Goal: Task Accomplishment & Management: Complete application form

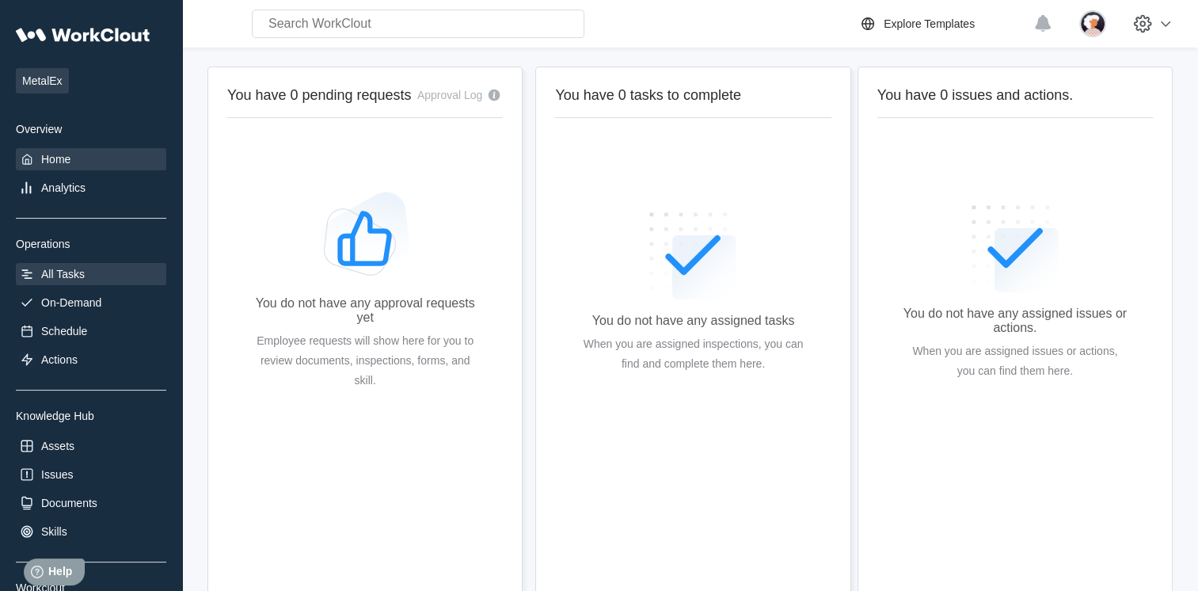
click at [55, 283] on div "All Tasks" at bounding box center [91, 274] width 150 height 22
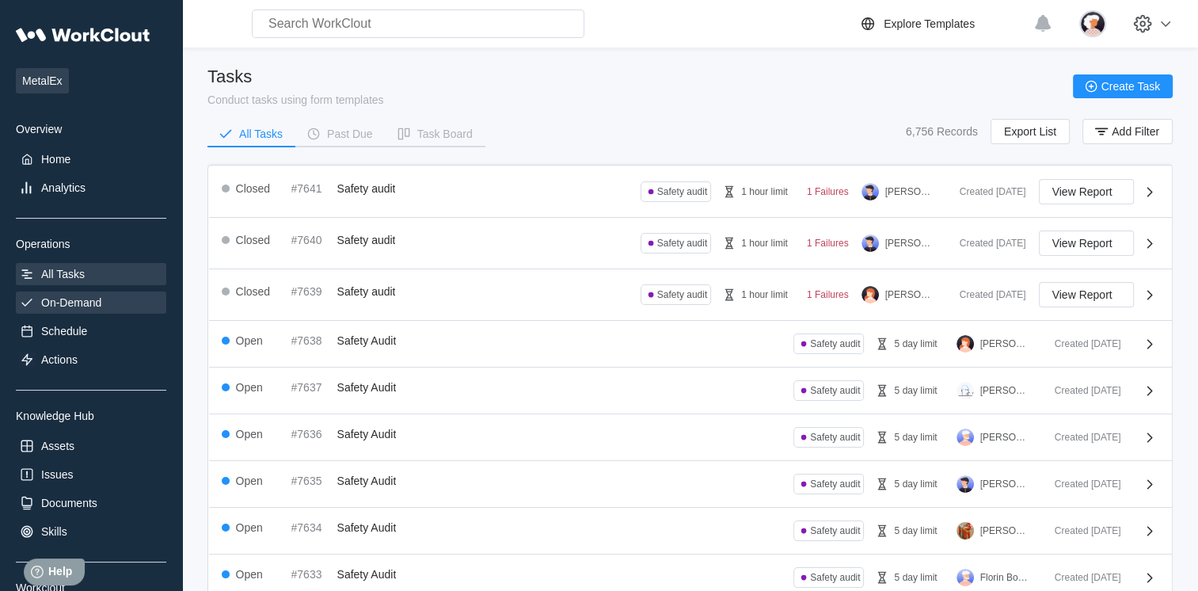
click at [64, 306] on div "On-Demand" at bounding box center [71, 302] width 60 height 13
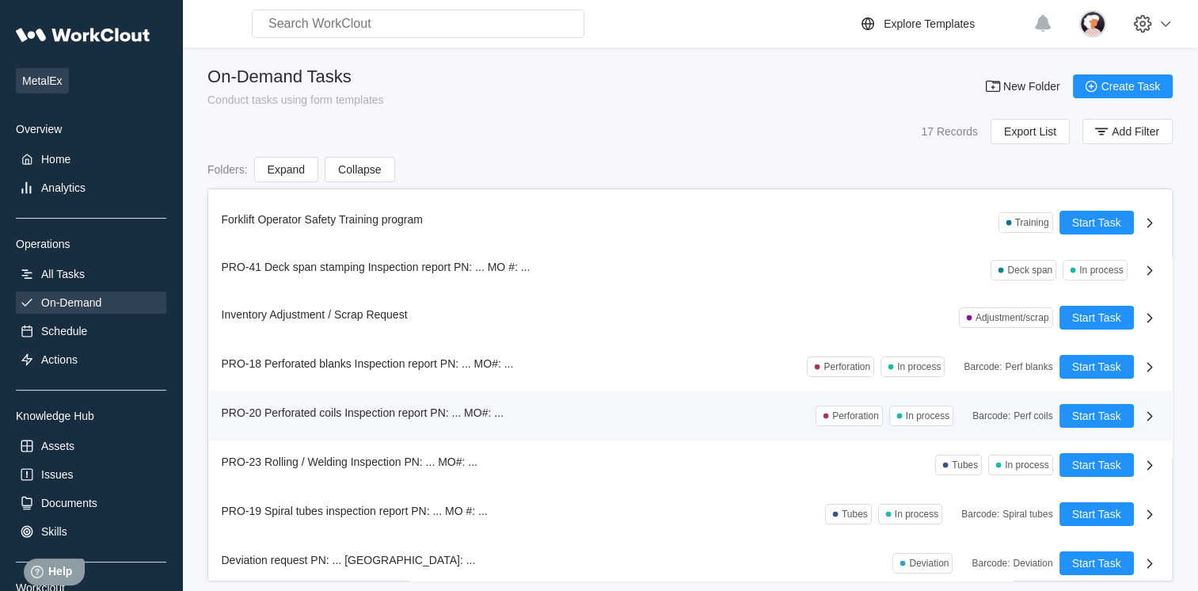
scroll to position [440, 0]
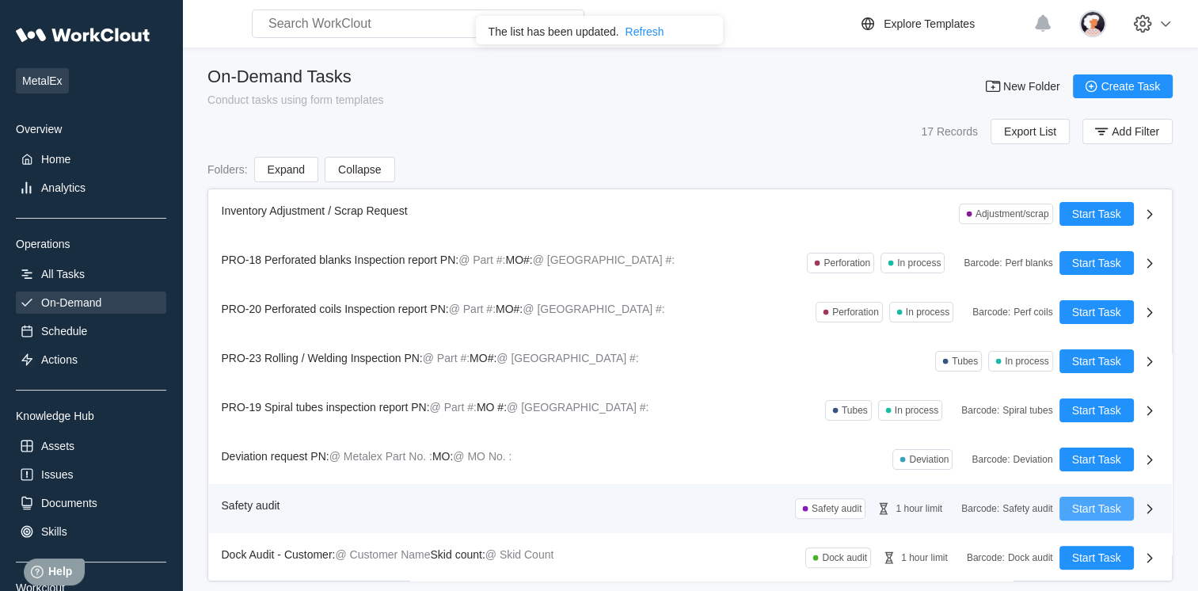
click at [1088, 505] on span "Start Task" at bounding box center [1096, 508] width 49 height 11
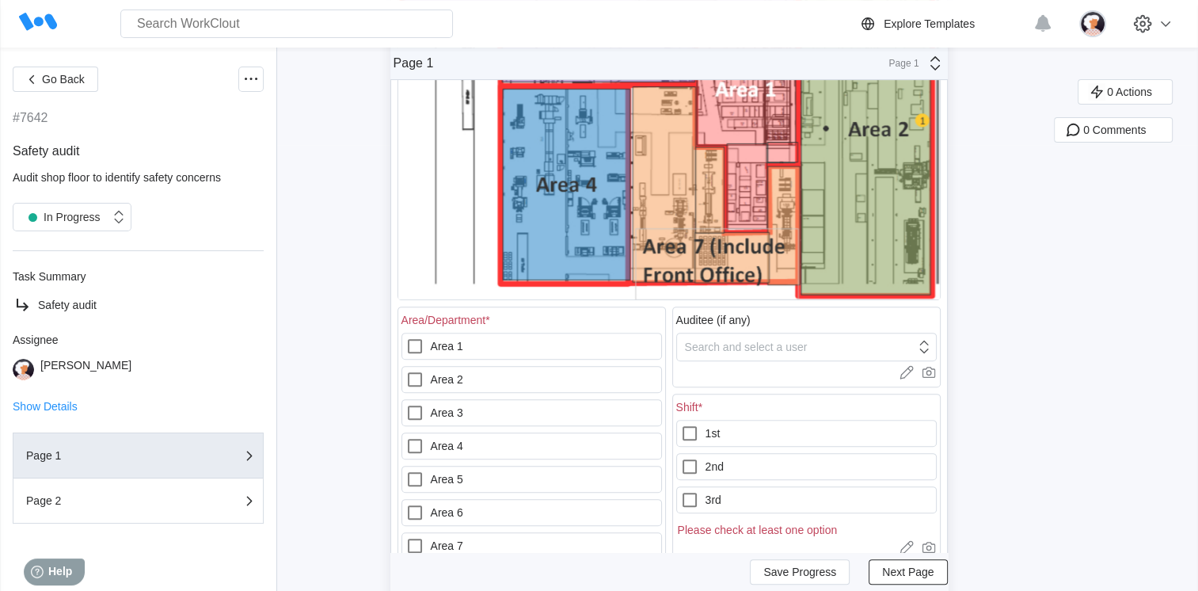
scroll to position [475, 0]
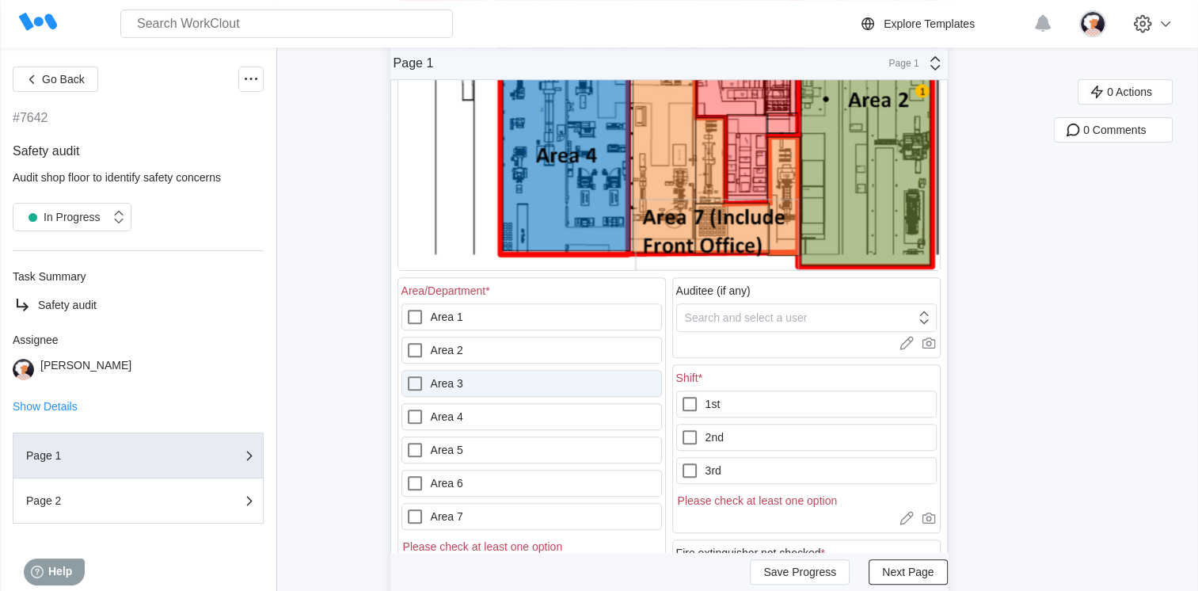
click at [414, 382] on icon at bounding box center [415, 383] width 14 height 14
click at [406, 375] on 3 "Area 3" at bounding box center [405, 374] width 1 height 1
checkbox 3 "true"
click at [748, 316] on div "Search and select a user" at bounding box center [746, 317] width 123 height 13
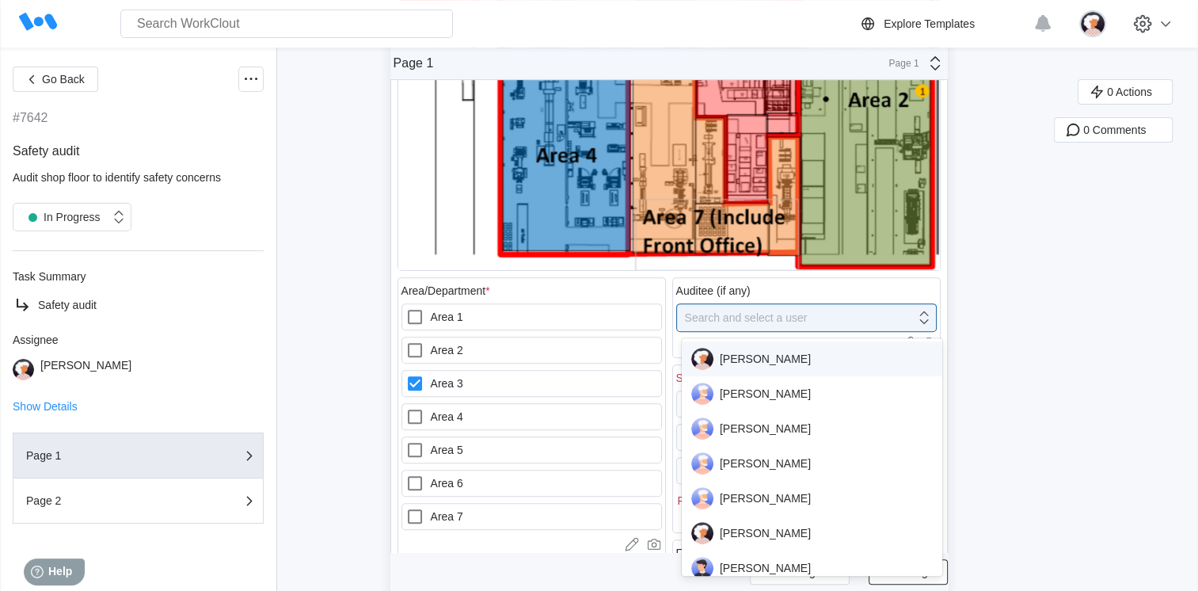
click at [740, 352] on div "[PERSON_NAME]" at bounding box center [812, 359] width 242 height 22
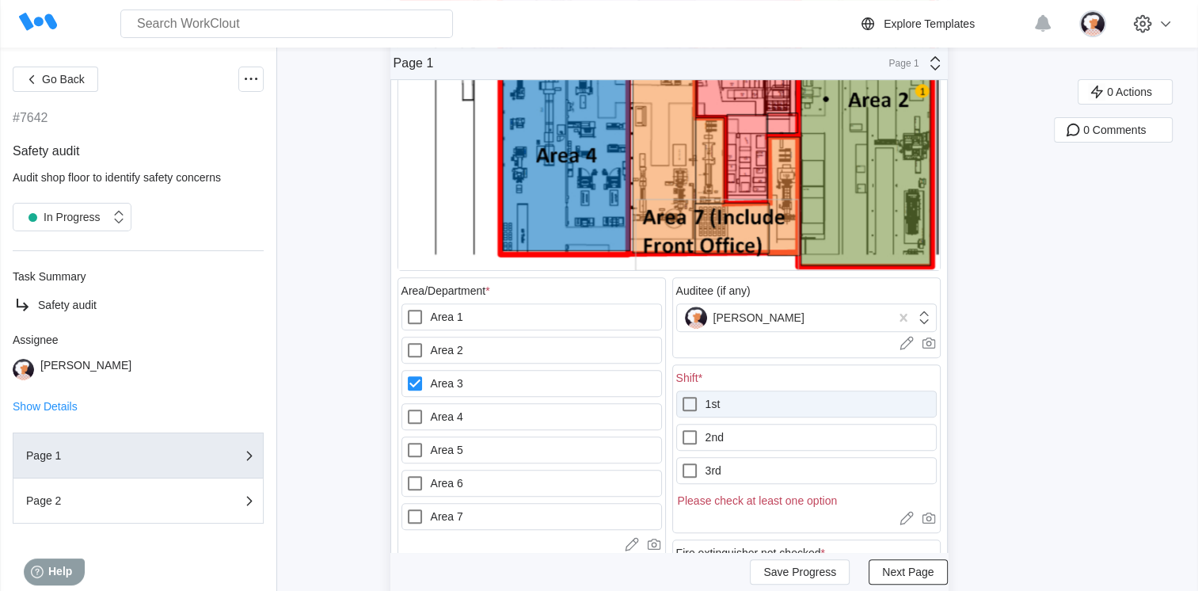
click at [716, 400] on label "1st" at bounding box center [806, 403] width 261 height 27
click at [681, 395] on input "1st" at bounding box center [680, 394] width 1 height 1
checkbox input "true"
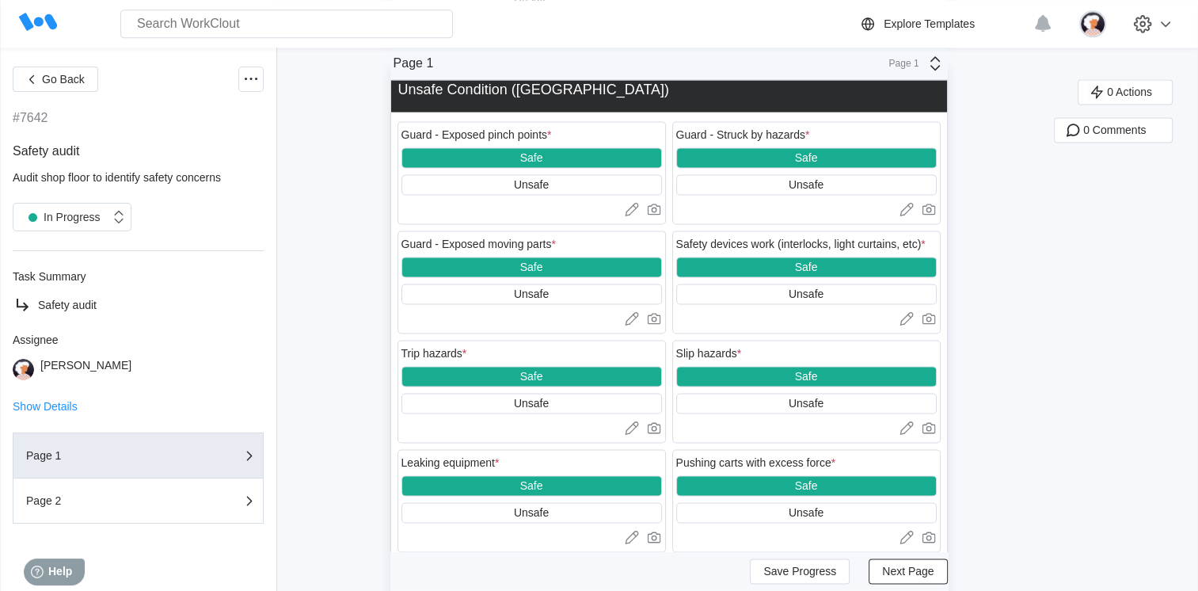
scroll to position [2138, 0]
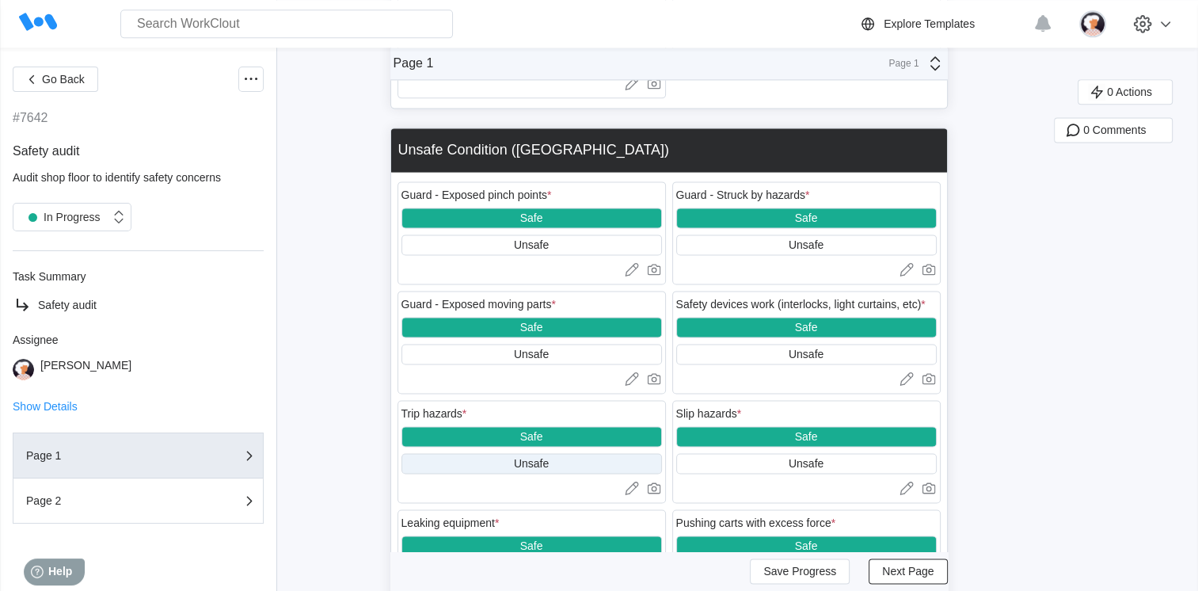
click at [457, 474] on div "Unsafe" at bounding box center [532, 463] width 261 height 21
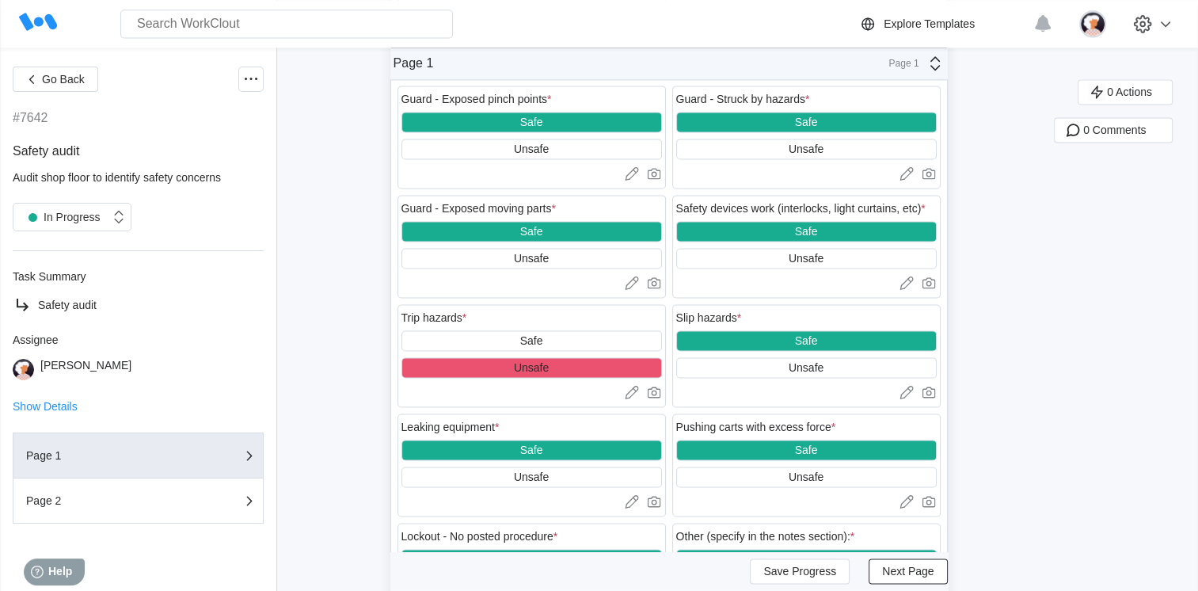
scroll to position [2363, 0]
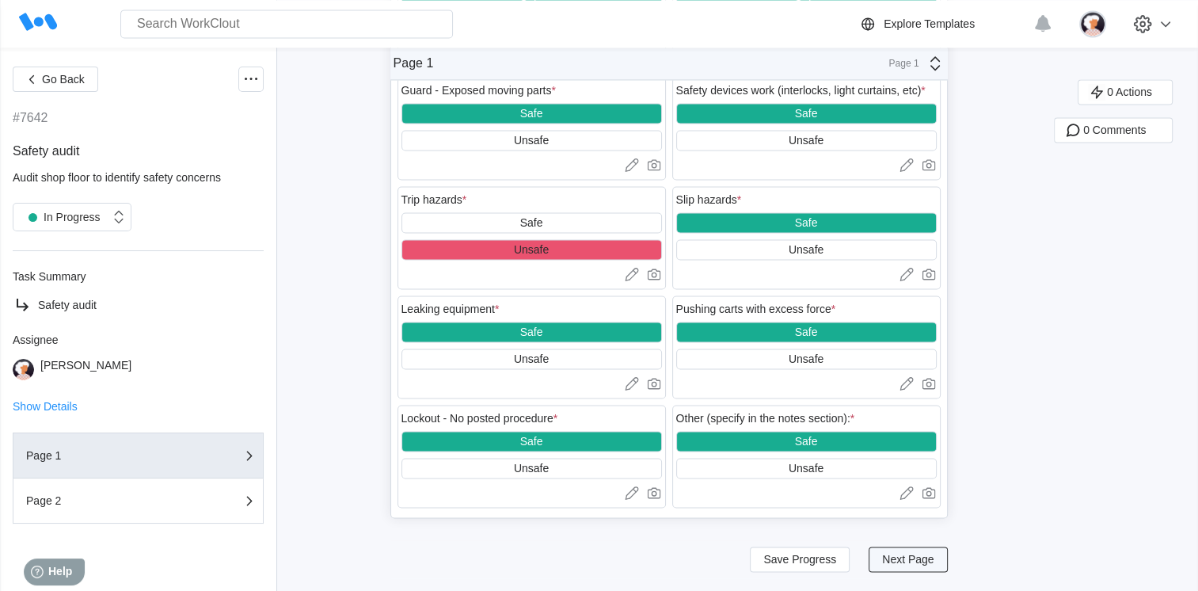
click at [878, 557] on button "Next Page" at bounding box center [908, 558] width 78 height 25
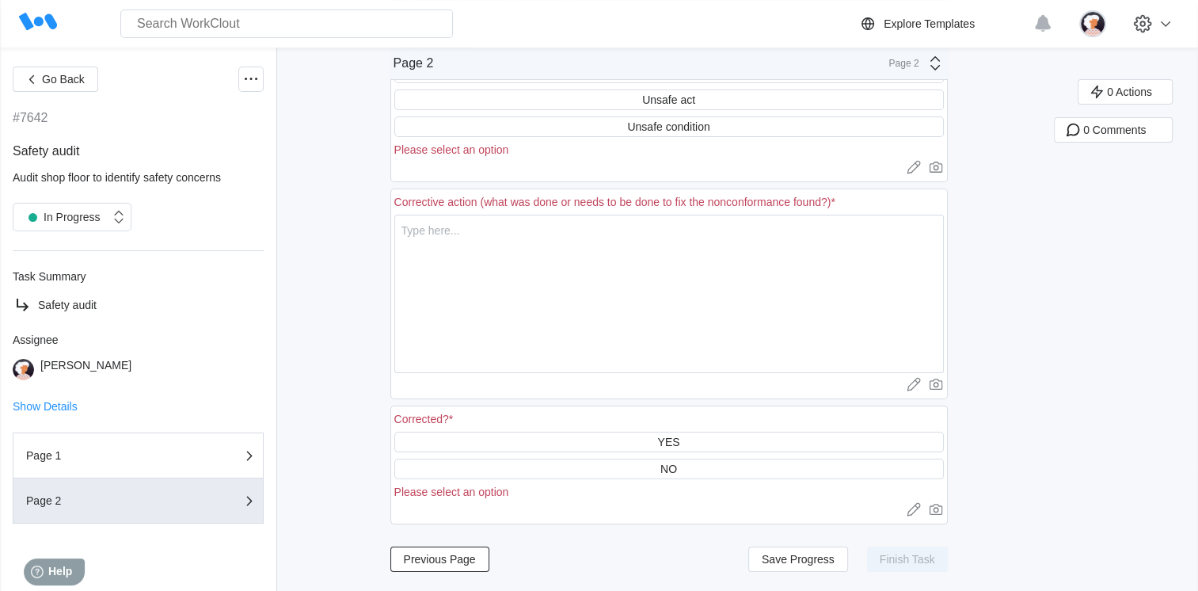
scroll to position [0, 0]
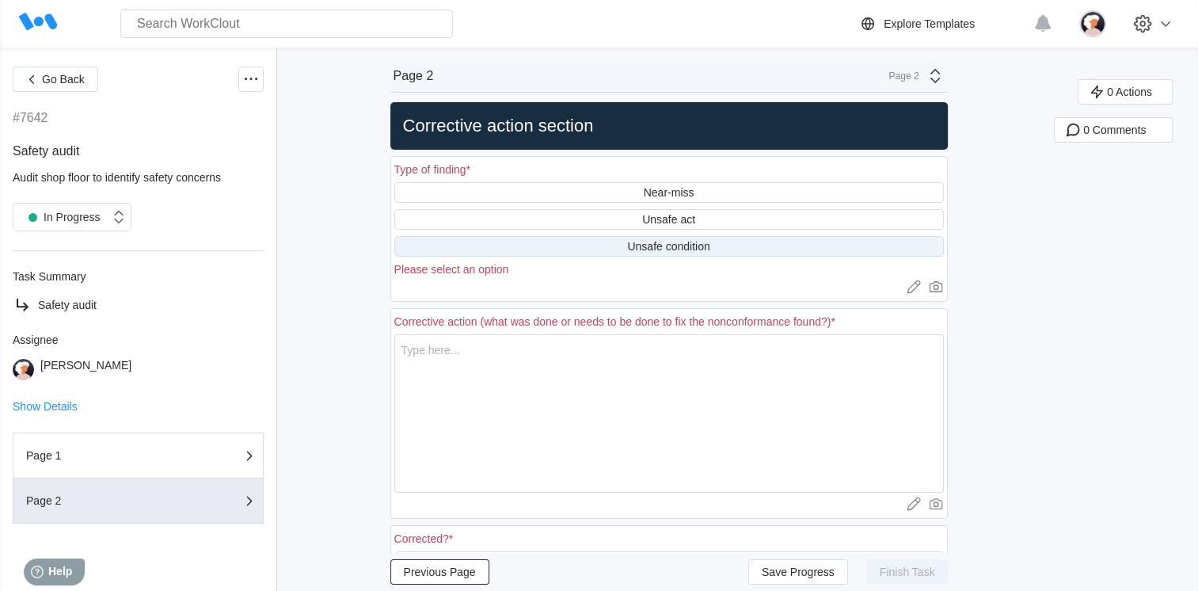
click at [569, 253] on div "Unsafe condition" at bounding box center [669, 246] width 550 height 21
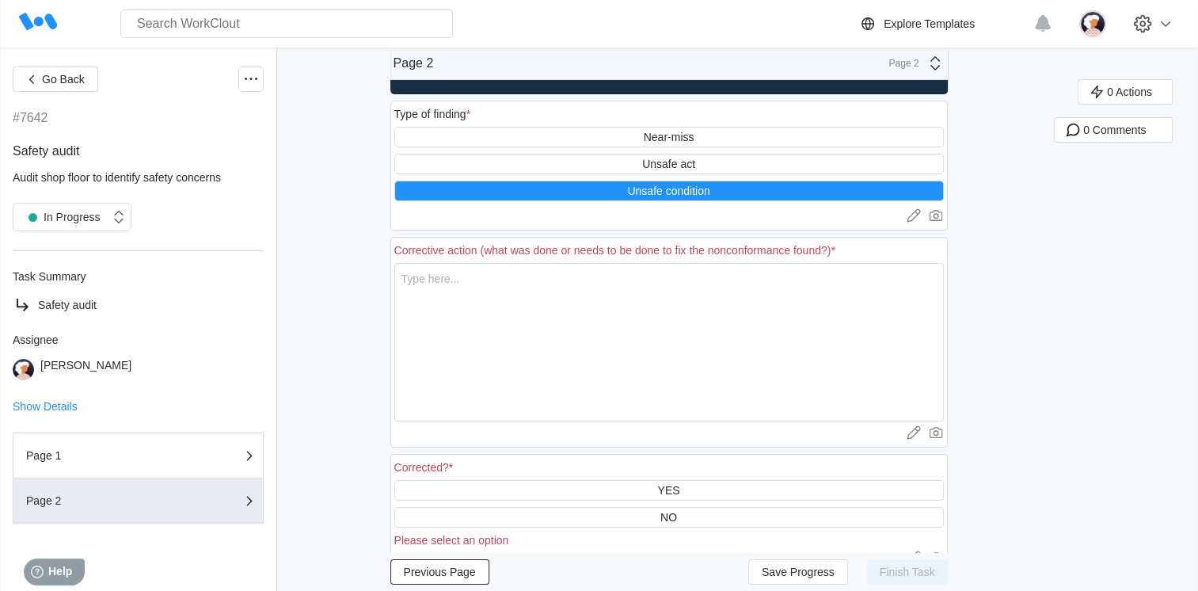
scroll to position [79, 0]
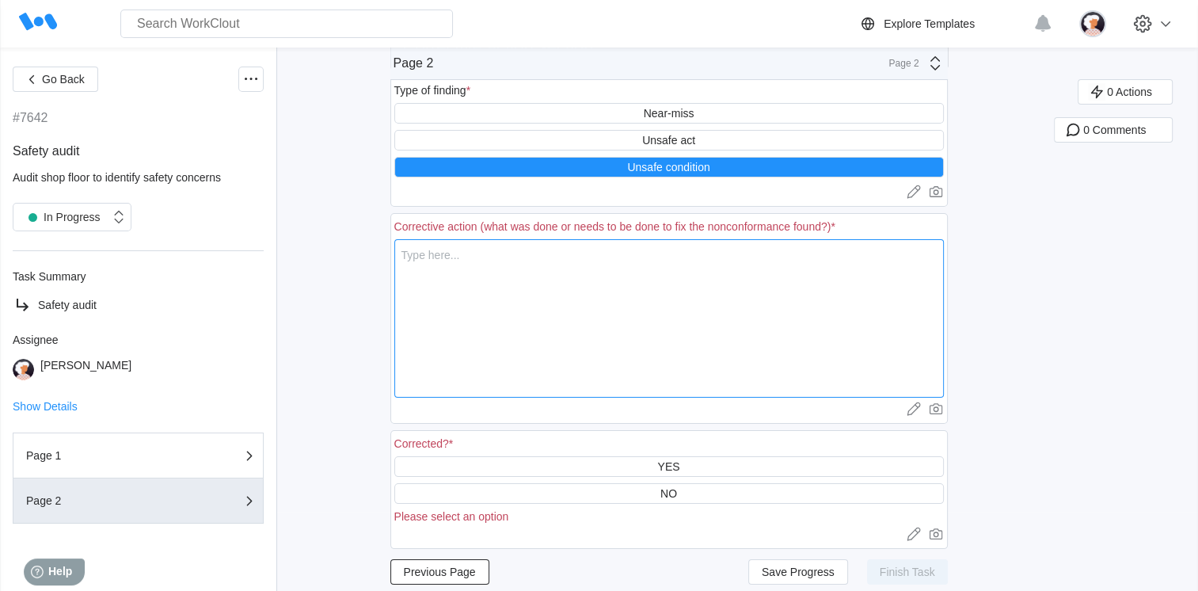
click at [553, 293] on textarea at bounding box center [669, 318] width 550 height 158
type textarea "H"
type textarea "x"
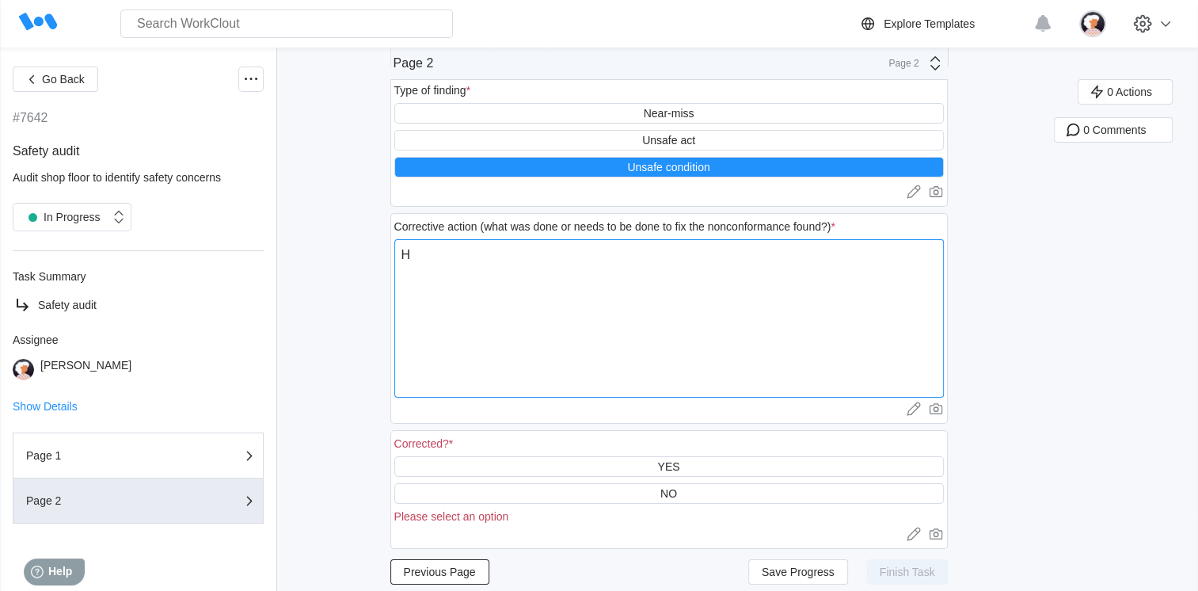
type textarea "Ha"
type textarea "x"
type textarea "Had"
type textarea "x"
type textarea "Had"
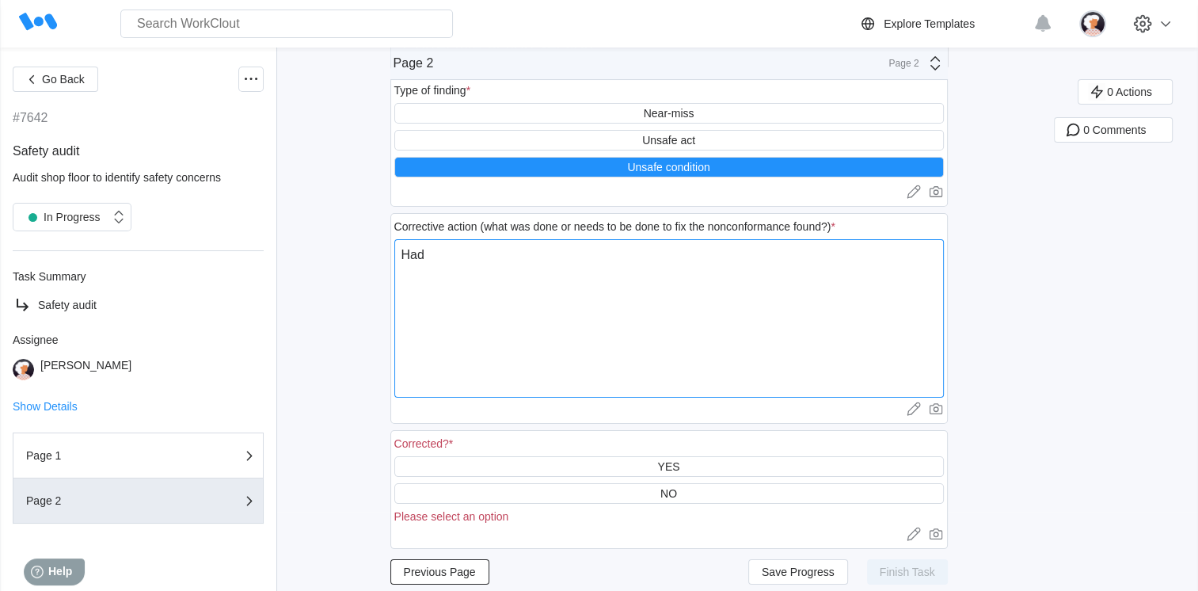
type textarea "x"
type textarea "Had a"
type textarea "x"
type textarea "Had a"
type textarea "x"
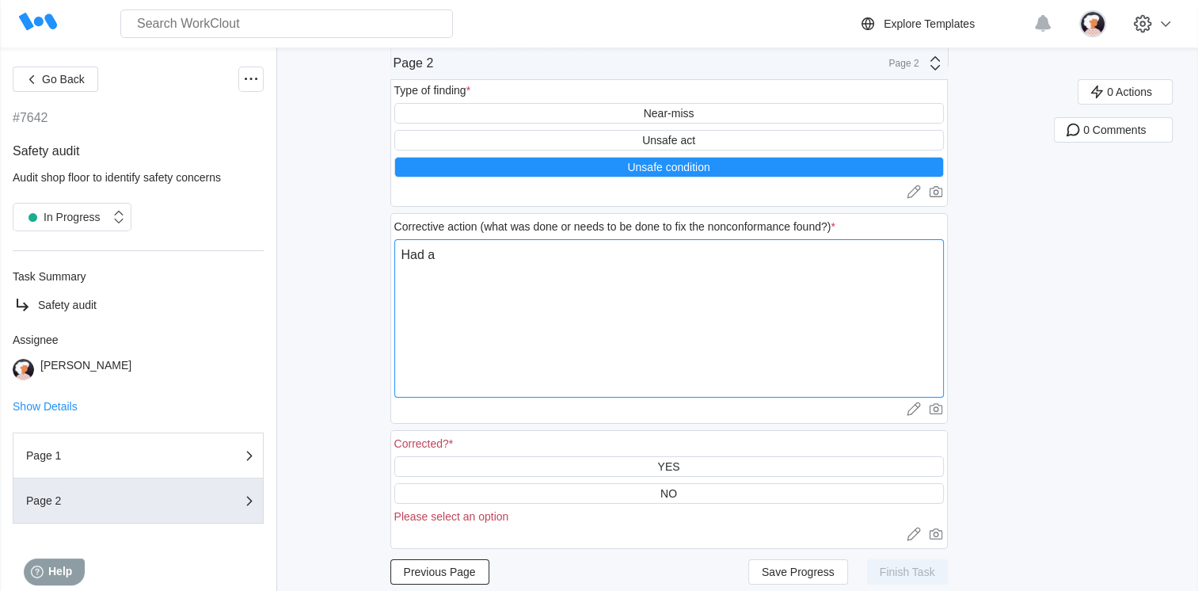
type textarea "Had a t"
type textarea "x"
type textarea "Had a tr"
type textarea "x"
type textarea "Had a tri"
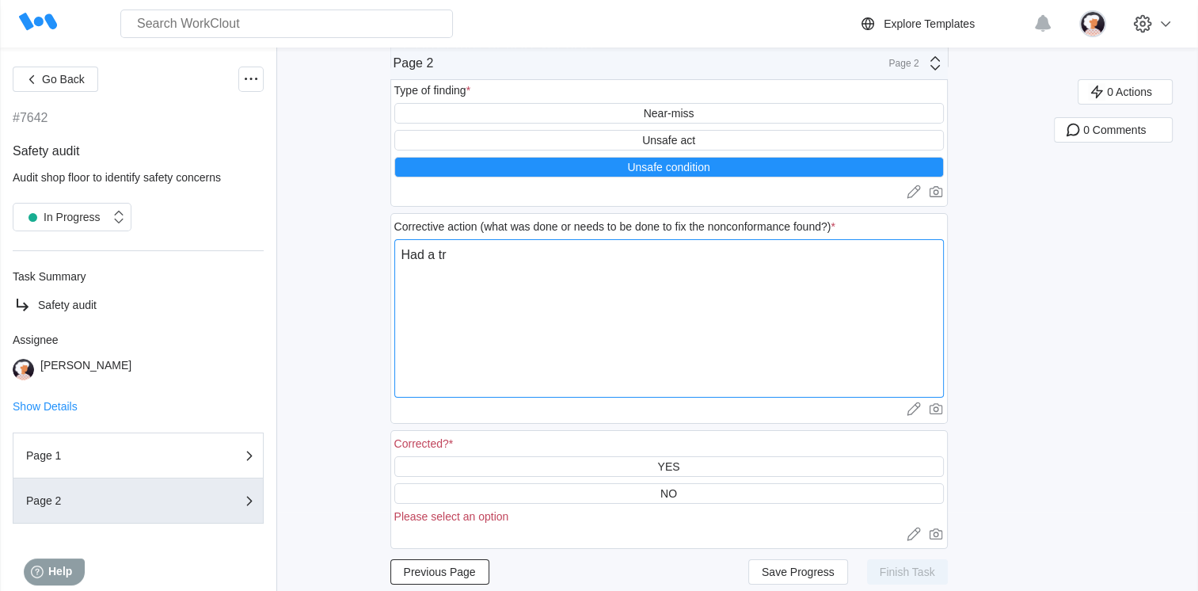
type textarea "x"
type textarea "Had a trip"
type textarea "x"
type textarea "Had a [PERSON_NAME]"
type textarea "x"
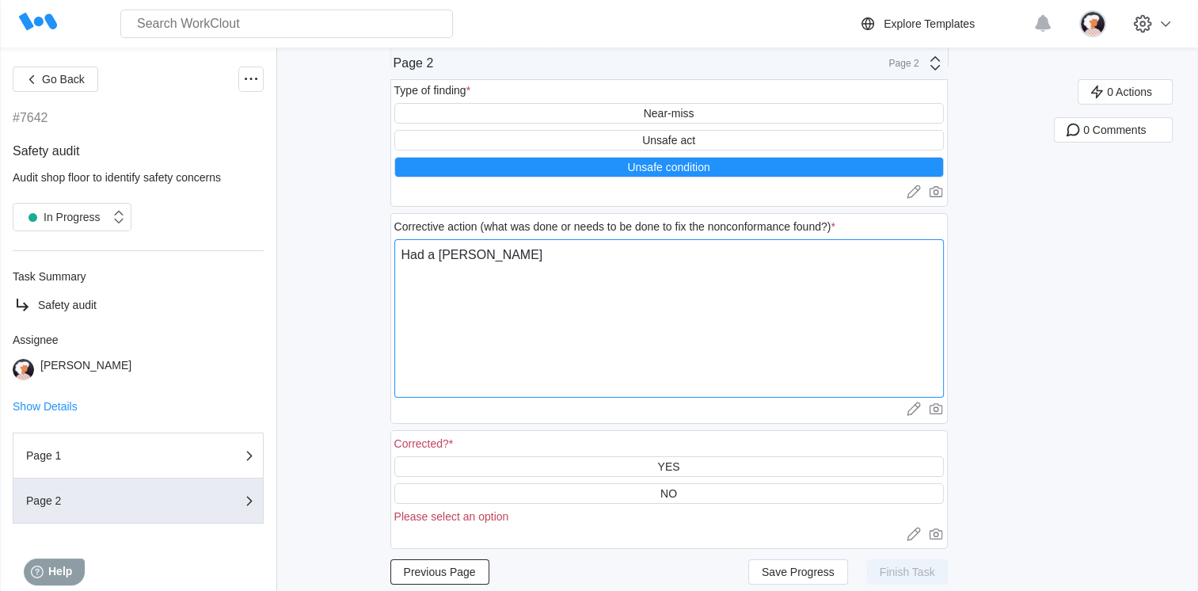
type textarea "Had a [PERSON_NAME]"
type textarea "x"
type textarea "Had a trippin"
type textarea "x"
type textarea "Had a tripping"
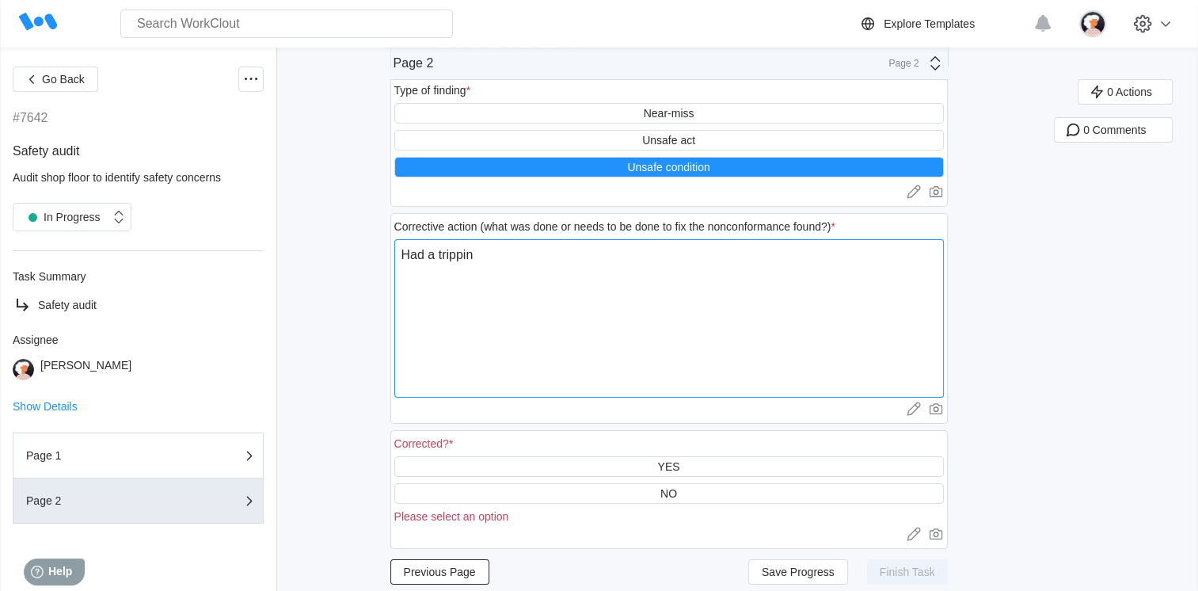
type textarea "x"
type textarea "Had a tripping"
type textarea "x"
type textarea "Had a tripping h"
type textarea "x"
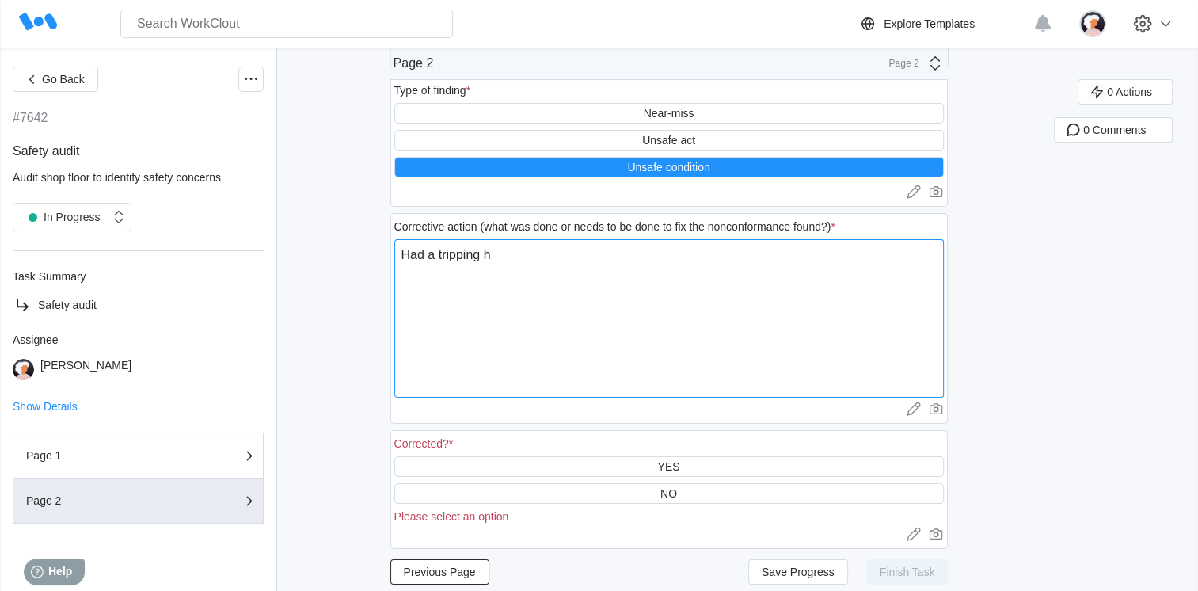
type textarea "Had a tripping ha"
type textarea "x"
type textarea "Had a tripping haz"
type textarea "x"
type textarea "Had a tripping haza"
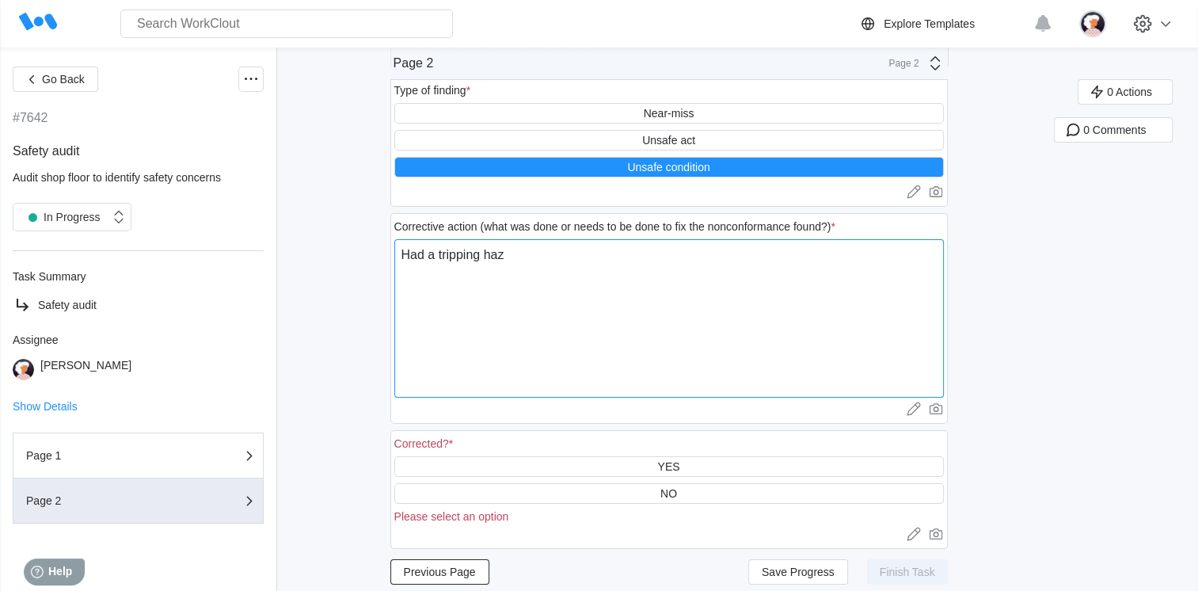
type textarea "x"
type textarea "Had a tripping hazar"
type textarea "x"
type textarea "Had a tripping hazard"
type textarea "x"
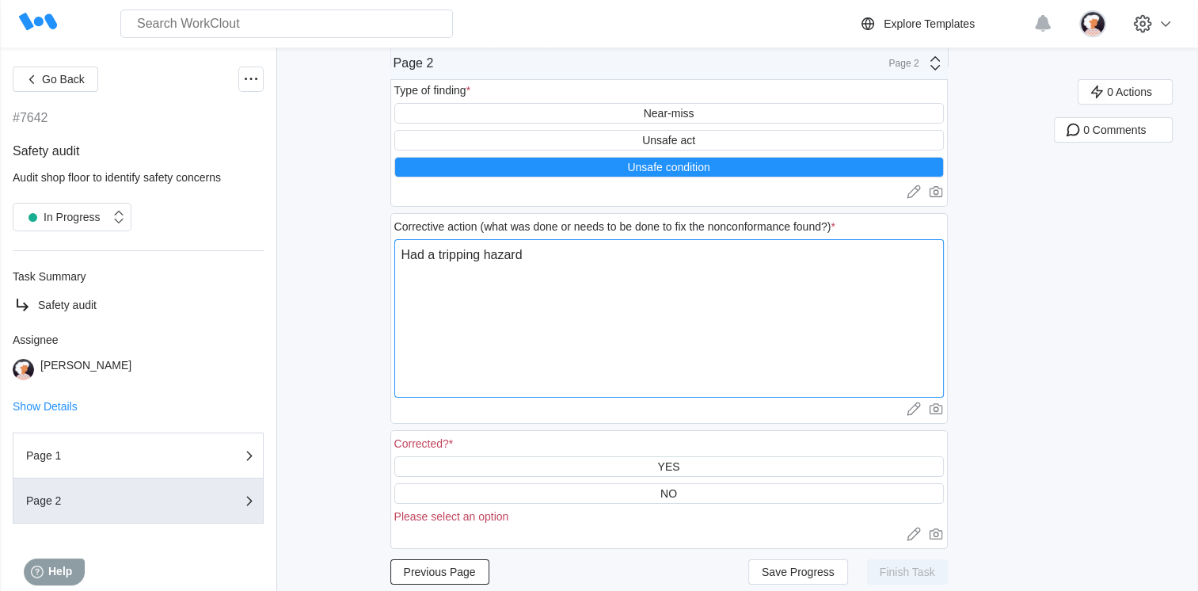
type textarea "Had a tripping hazard"
type textarea "x"
type textarea "Had a tripping hazard o"
type textarea "x"
type textarea "Had a tripping hazard of"
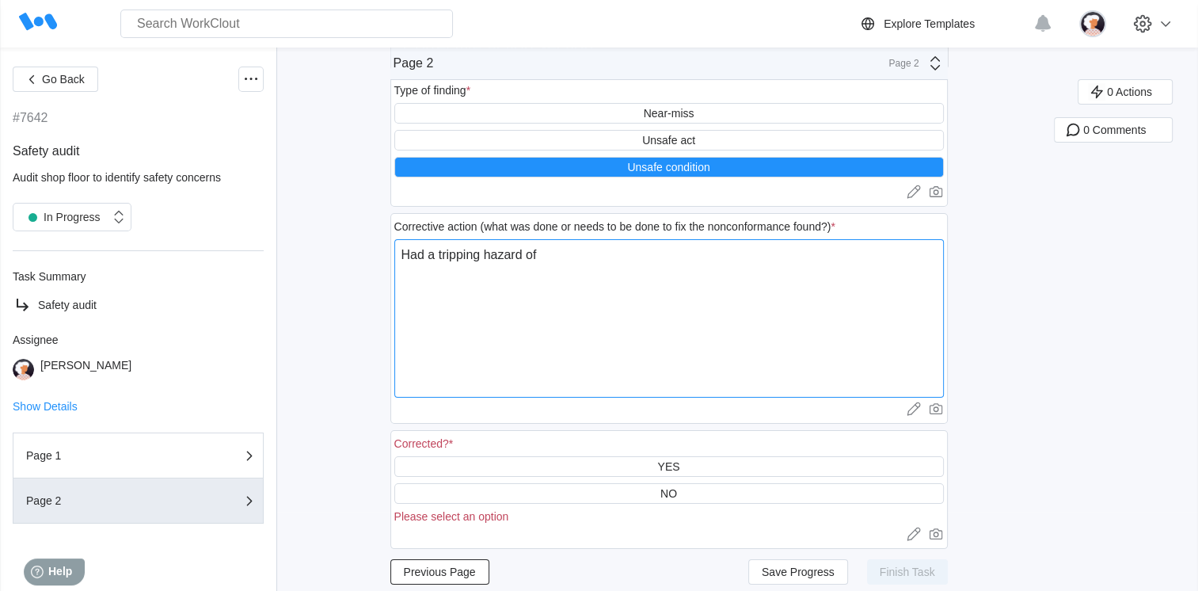
type textarea "x"
type textarea "Had a tripping hazard of"
type textarea "x"
type textarea "Had a tripping hazard of a"
type textarea "x"
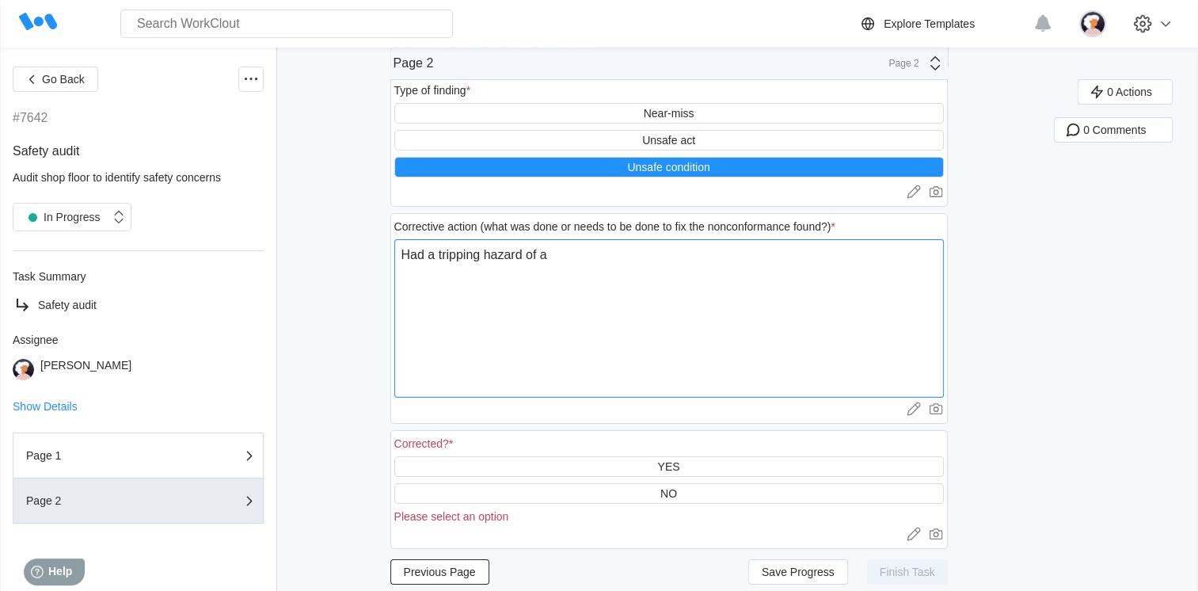
type textarea "Had a tripping hazard of a"
type textarea "x"
type textarea "Had a tripping hazard of a c"
type textarea "x"
type textarea "Had a tripping hazard of a co"
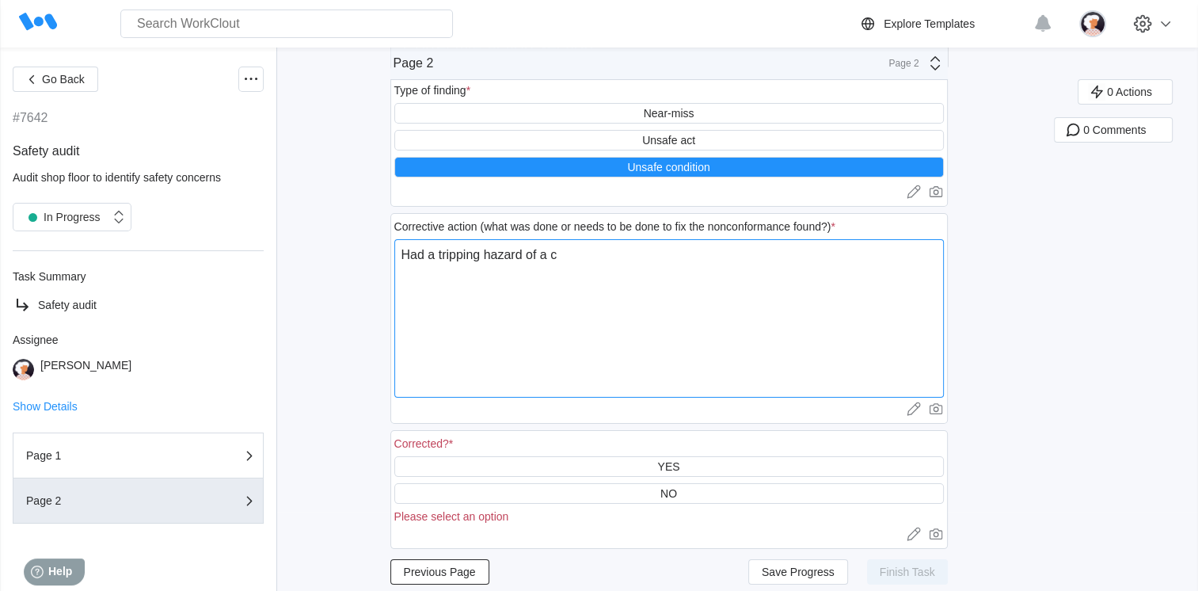
type textarea "x"
type textarea "Had a tripping hazard of a cor"
type textarea "x"
type textarea "Had a tripping hazard of a cord"
type textarea "x"
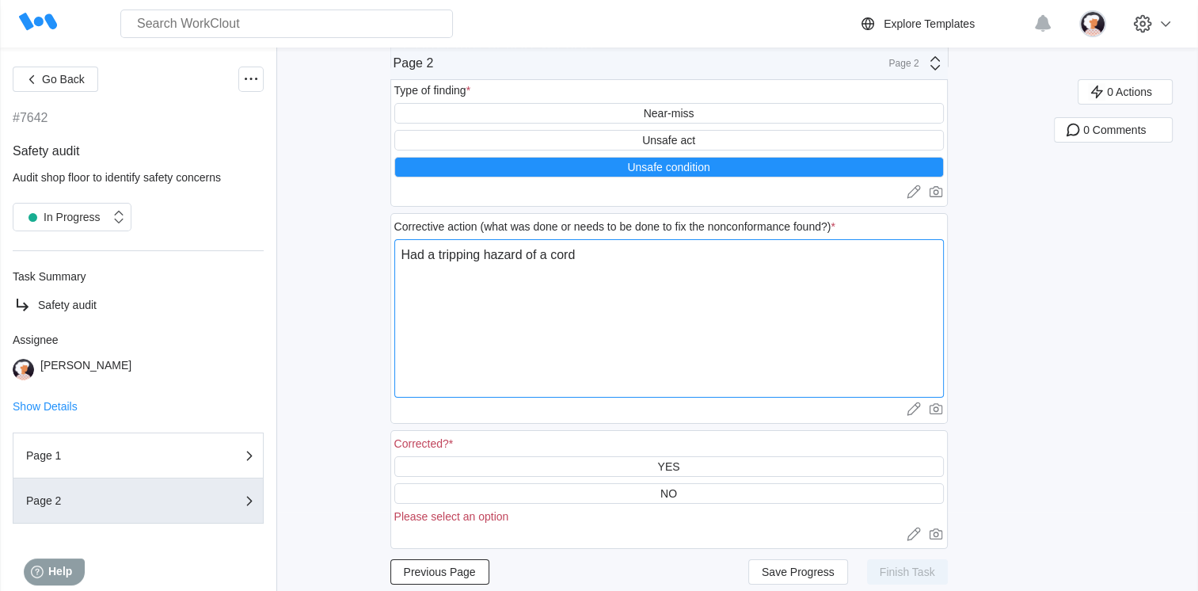
type textarea "Had a tripping hazard of a cord"
type textarea "x"
type textarea "Had a tripping hazard of a cord g"
type textarea "x"
type textarea "Had a tripping hazard of a cord go"
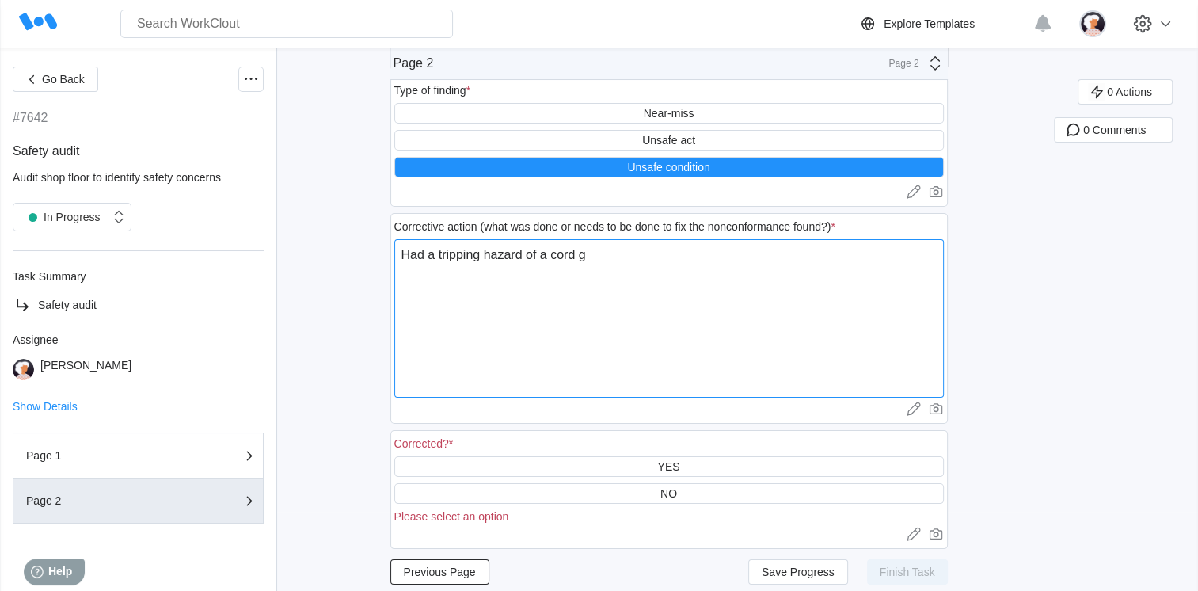
type textarea "x"
type textarea "Had a tripping hazard of a cord goi"
type textarea "x"
type textarea "Had a tripping hazard of a cord goin"
type textarea "x"
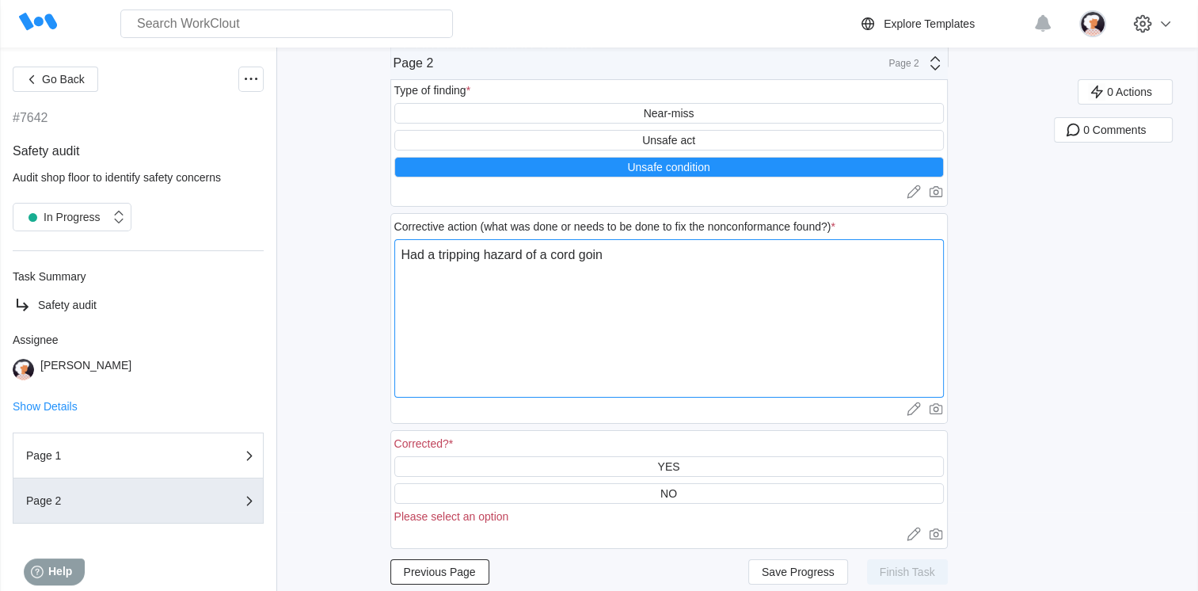
type textarea "Had a tripping hazard of a cord going"
type textarea "x"
type textarea "Had a tripping hazard of a cord going"
type textarea "x"
type textarea "Had a tripping hazard of a cord going a"
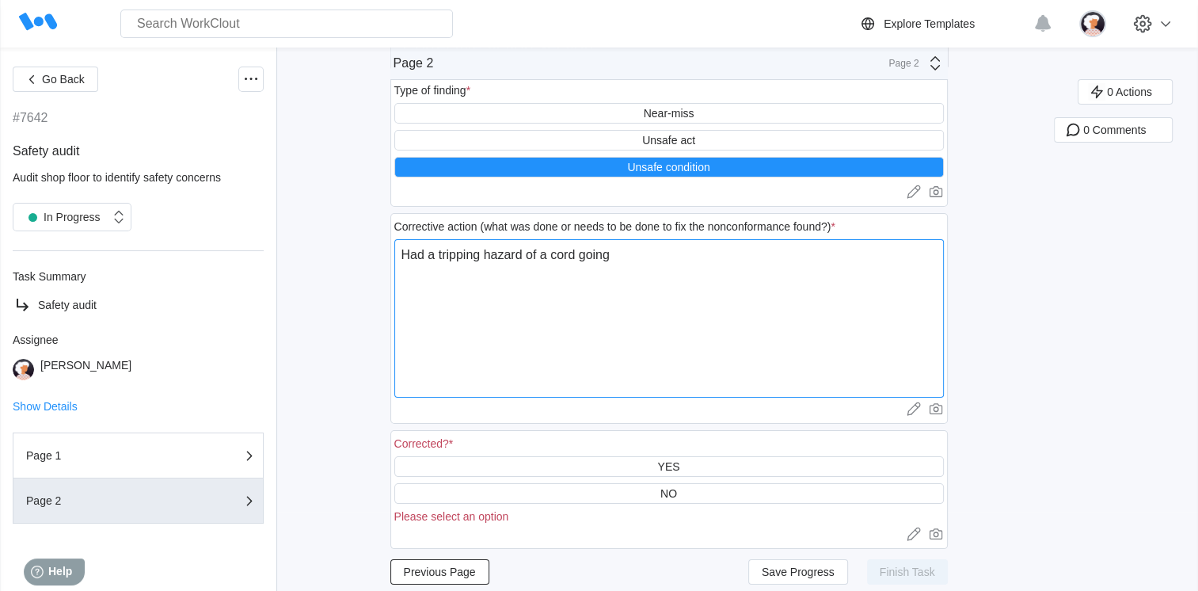
type textarea "x"
type textarea "Had a tripping hazard of a cord going ac"
type textarea "x"
type textarea "Had a tripping hazard of a cord going acr"
type textarea "x"
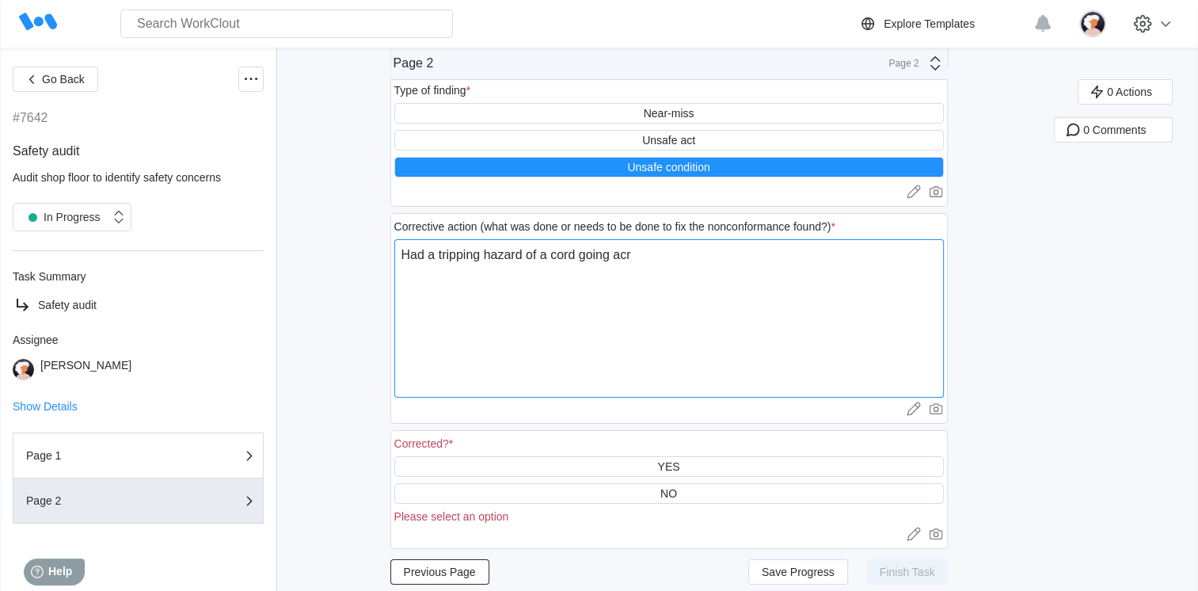
type textarea "Had a tripping hazard of a cord going acro"
type textarea "x"
type textarea "Had a tripping hazard of a cord going acros"
type textarea "x"
type textarea "Had a tripping hazard of a cord going across"
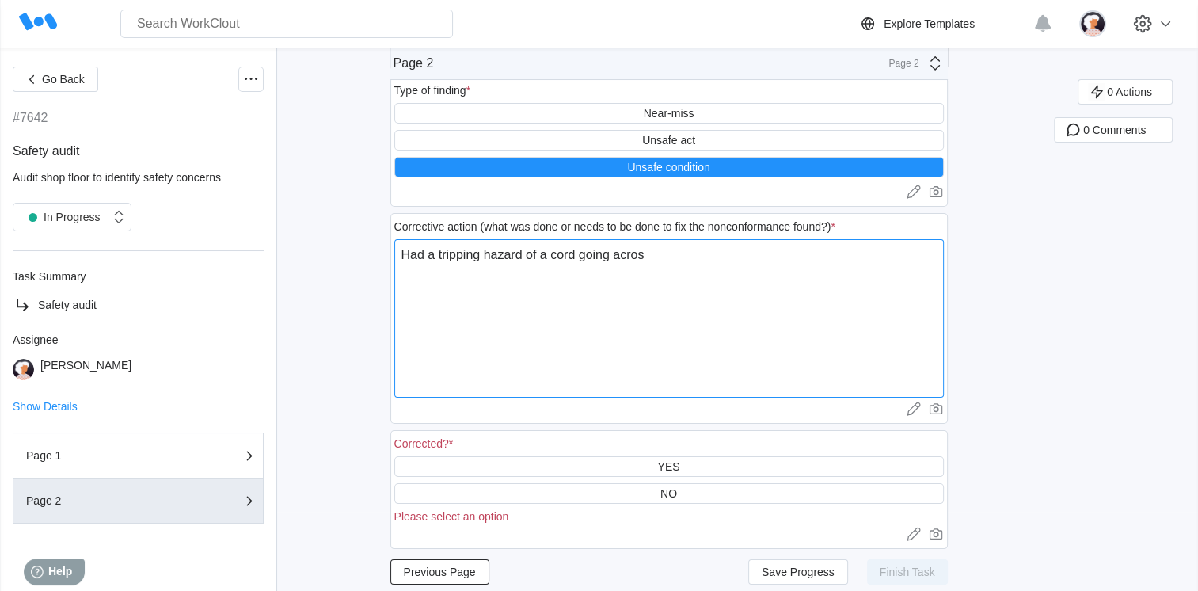
type textarea "x"
type textarea "Had a tripping hazard of a cord going across"
type textarea "x"
type textarea "Had a tripping hazard of a cord going across t"
type textarea "x"
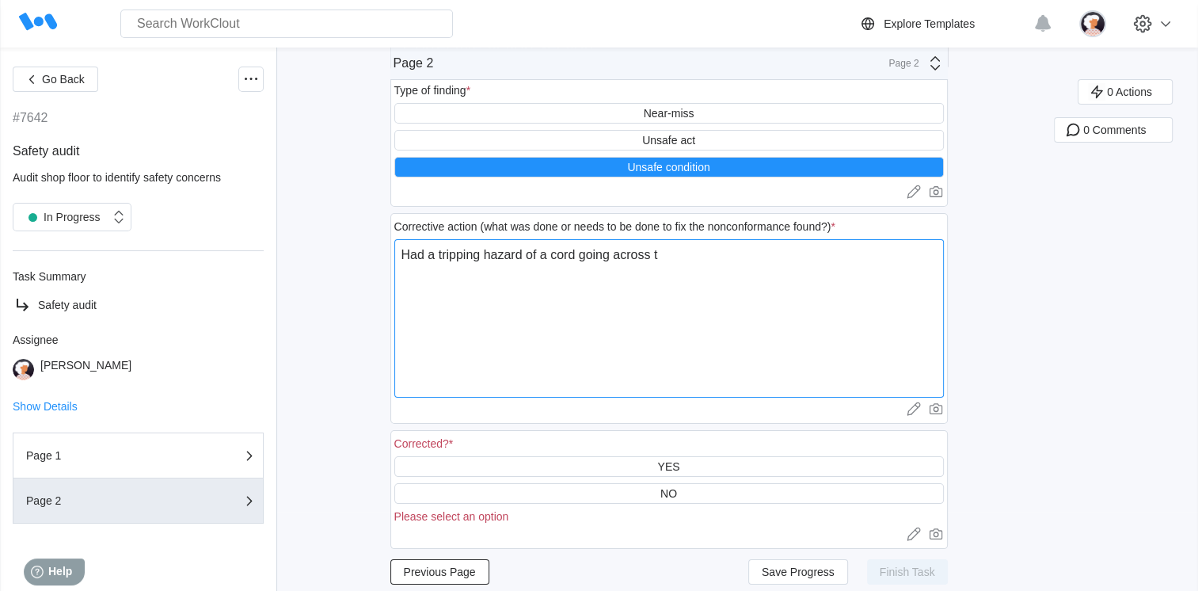
type textarea "Had a tripping hazard of a cord going across th"
type textarea "x"
type textarea "Had a tripping hazard of a cord going across the"
type textarea "x"
type textarea "Had a tripping hazard of a cord going across the"
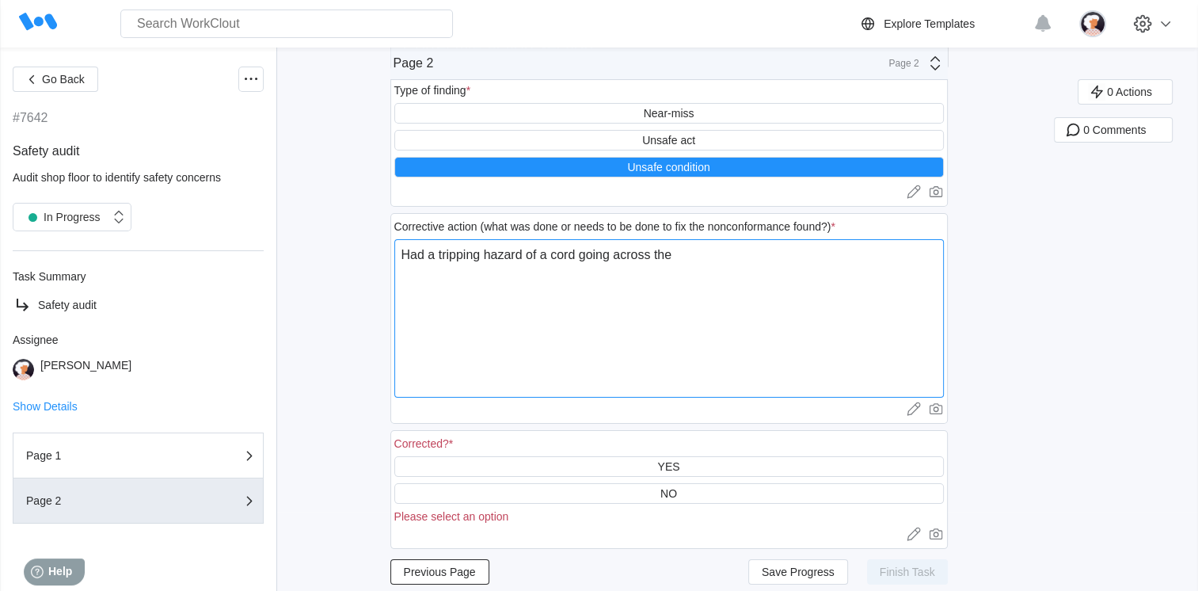
type textarea "x"
type textarea "Had a tripping hazard of a cord going across the f"
type textarea "x"
type textarea "Had a tripping hazard of a cord going across the [GEOGRAPHIC_DATA]"
type textarea "x"
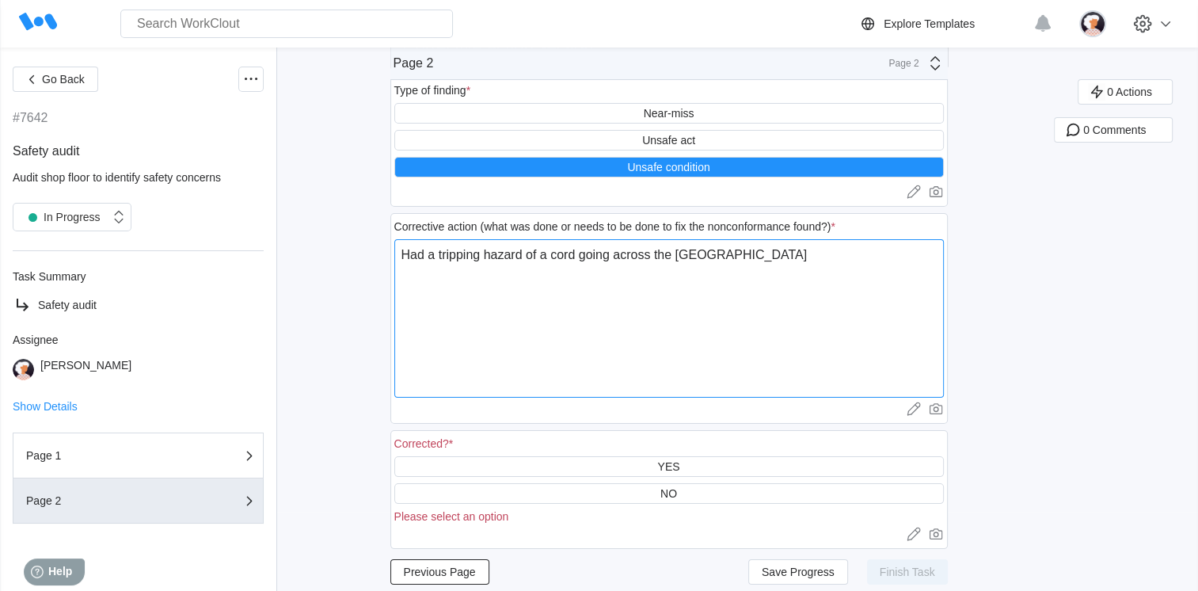
type textarea "Had a tripping hazard of a cord going across the flo"
type textarea "x"
type textarea "Had a tripping hazard of a cord going across the floo"
type textarea "x"
type textarea "Had a tripping hazard of a cord going across the floor"
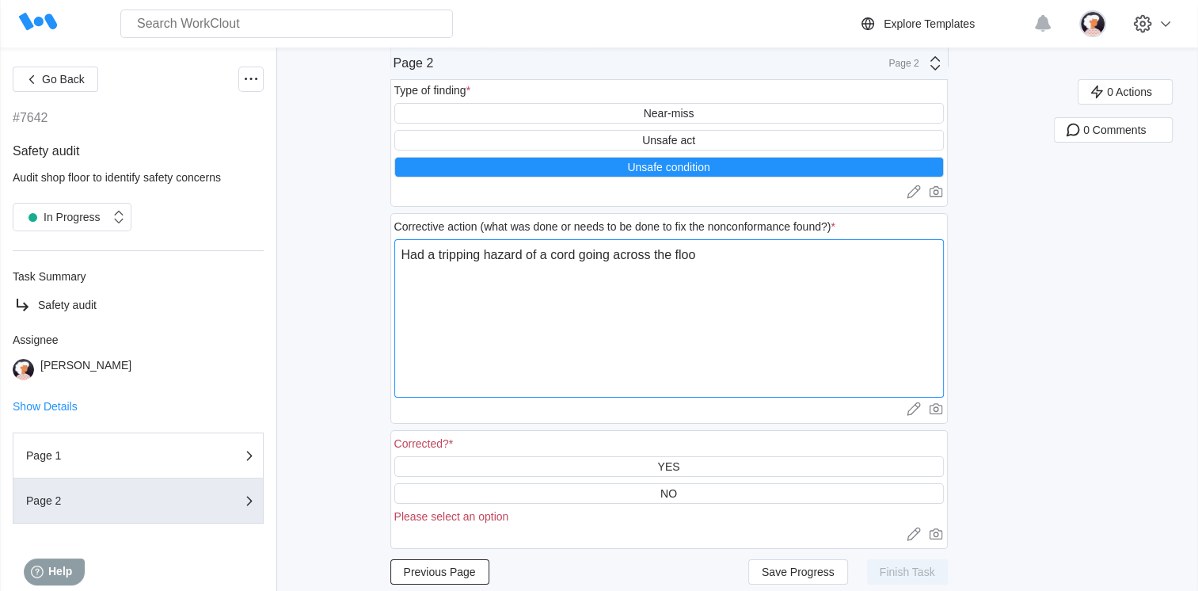
type textarea "x"
type textarea "Had a tripping hazard of a cord going across the floor."
type textarea "x"
type textarea "Had a tripping hazard of a cord going across the floor."
type textarea "x"
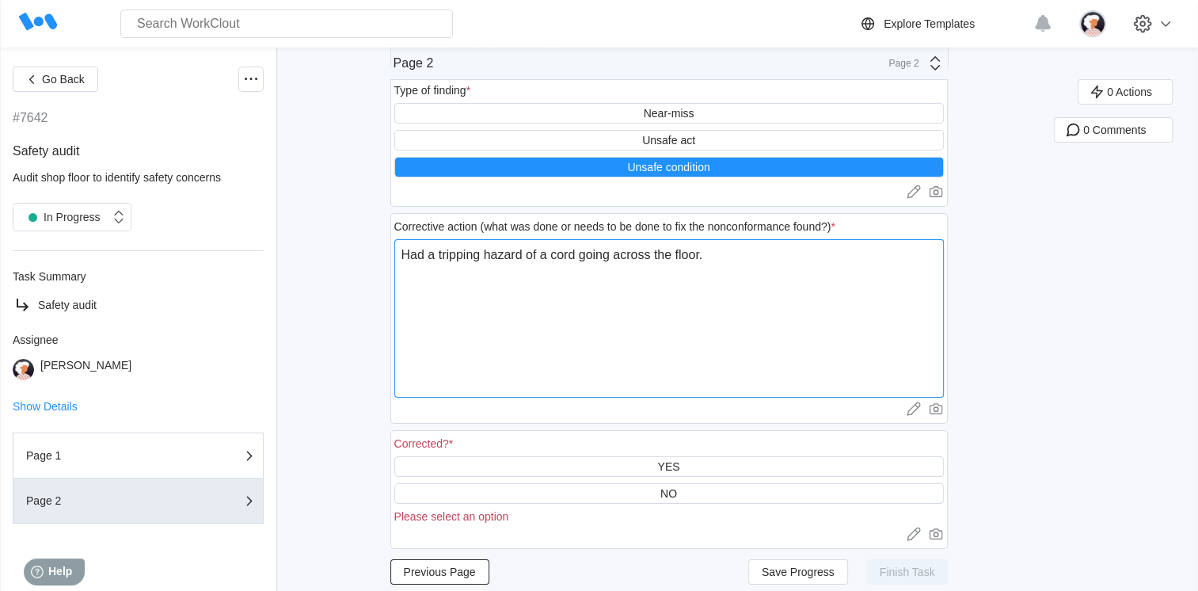
type textarea "Had a tripping hazard of a cord going across the floor. A"
type textarea "x"
type textarea "Had a tripping hazard of a cord going across the floor. Ar"
type textarea "x"
type textarea "Had a tripping hazard of a cord going across the floor. A"
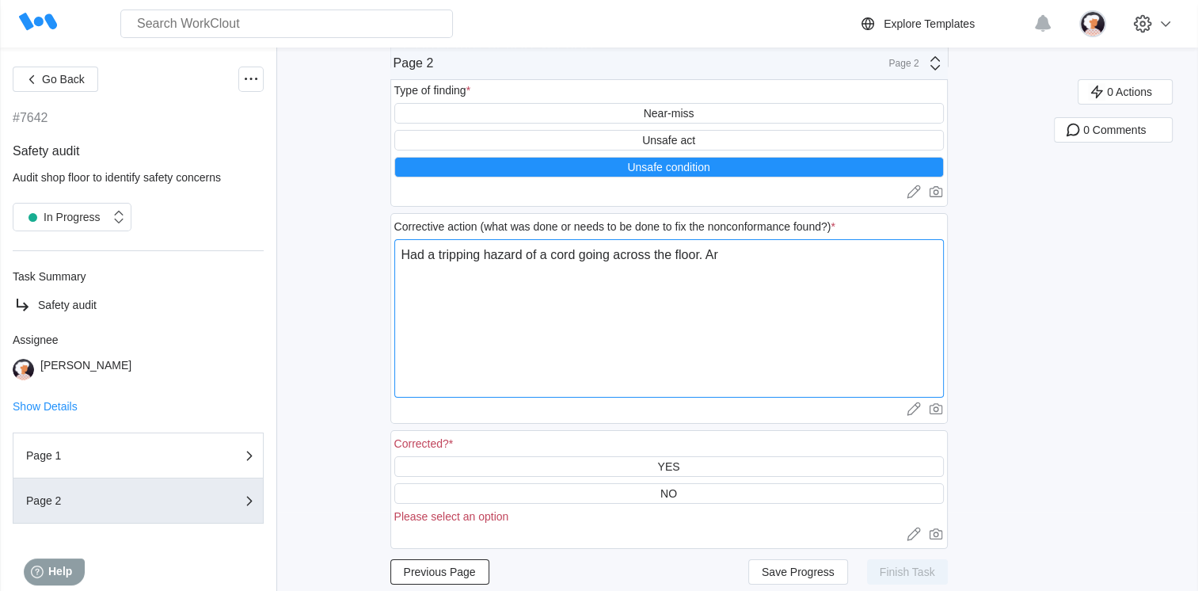
type textarea "x"
type textarea "Had a tripping hazard of a cord going across the floor."
type textarea "x"
type textarea "Had a tripping hazard of a cord going across the floor. r"
type textarea "x"
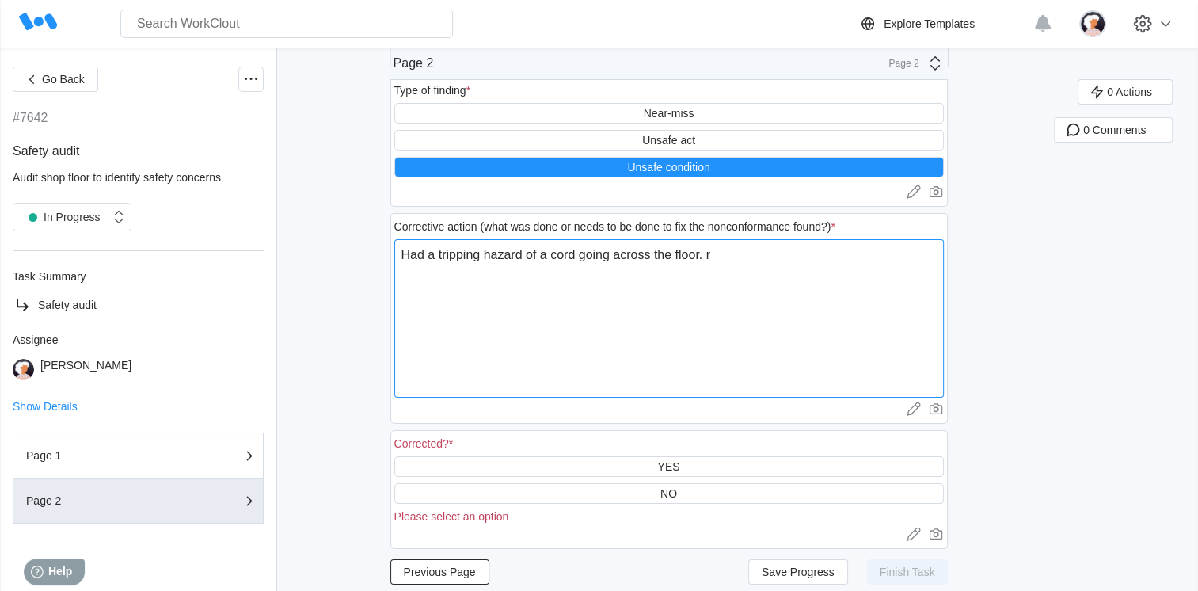
type textarea "Had a tripping hazard of a cord going across the floor. re"
type textarea "x"
type textarea "Had a tripping hazard of a cord going across the floor. re"
type textarea "x"
type textarea "Had a tripping hazard of a cord going across the floor. re"
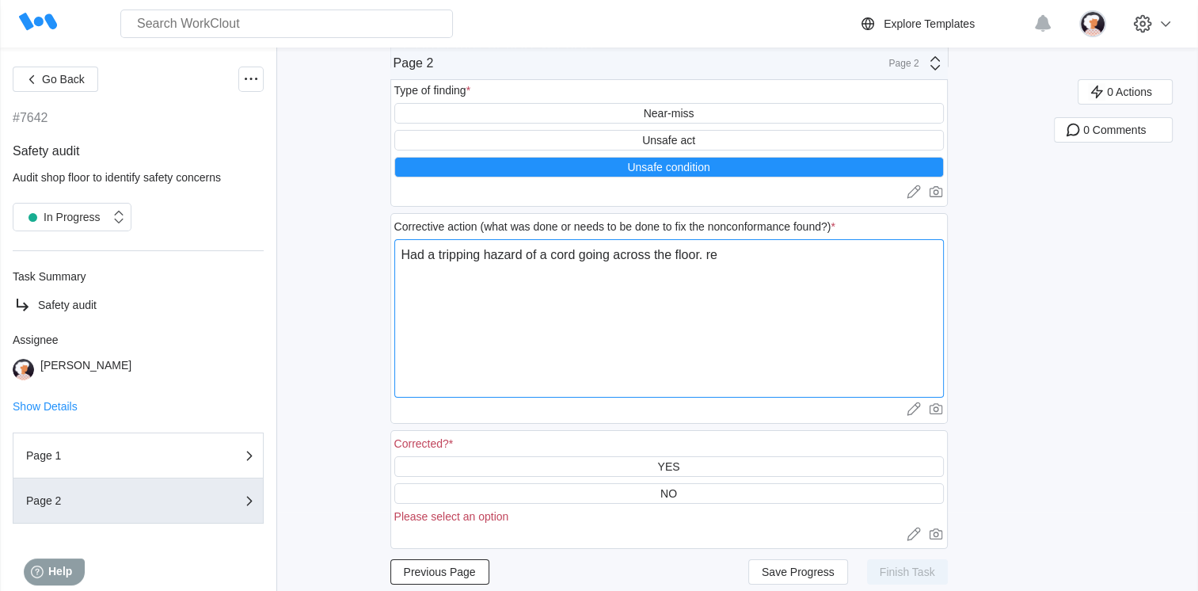
type textarea "x"
type textarea "Had a tripping hazard of a cord going across the floor. r"
type textarea "x"
type textarea "Had a tripping hazard of a cord going across the floor."
type textarea "x"
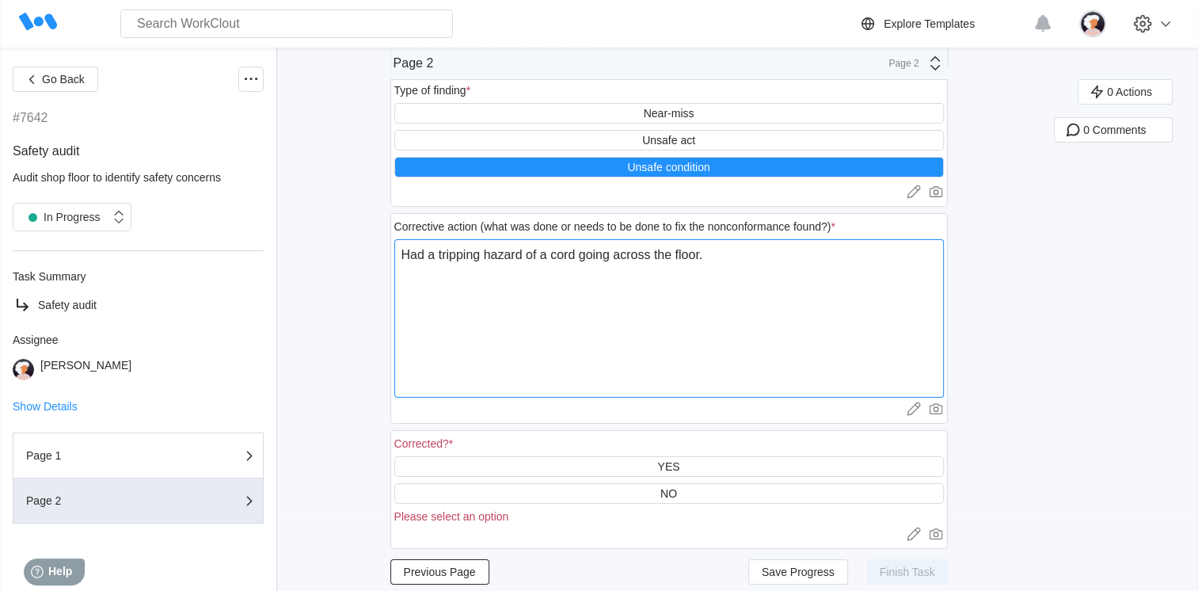
type textarea "Had a tripping hazard of a cord going across the floor. R"
type textarea "x"
type textarea "Had a tripping hazard of a cord going across the floor. Re"
type textarea "x"
type textarea "Had a tripping hazard of a cord going across the floor. Rea"
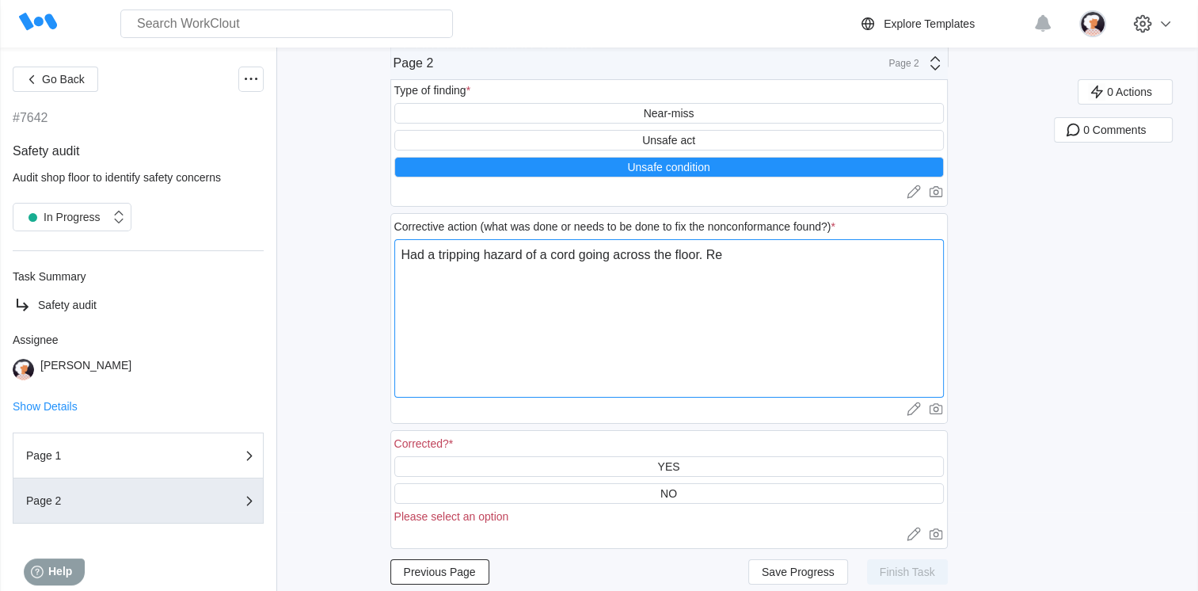
type textarea "x"
type textarea "Had a tripping hazard of a cord going across the floor. Reaa"
type textarea "x"
type textarea "Had a tripping hazard of a cord going across the floor. Rea"
type textarea "x"
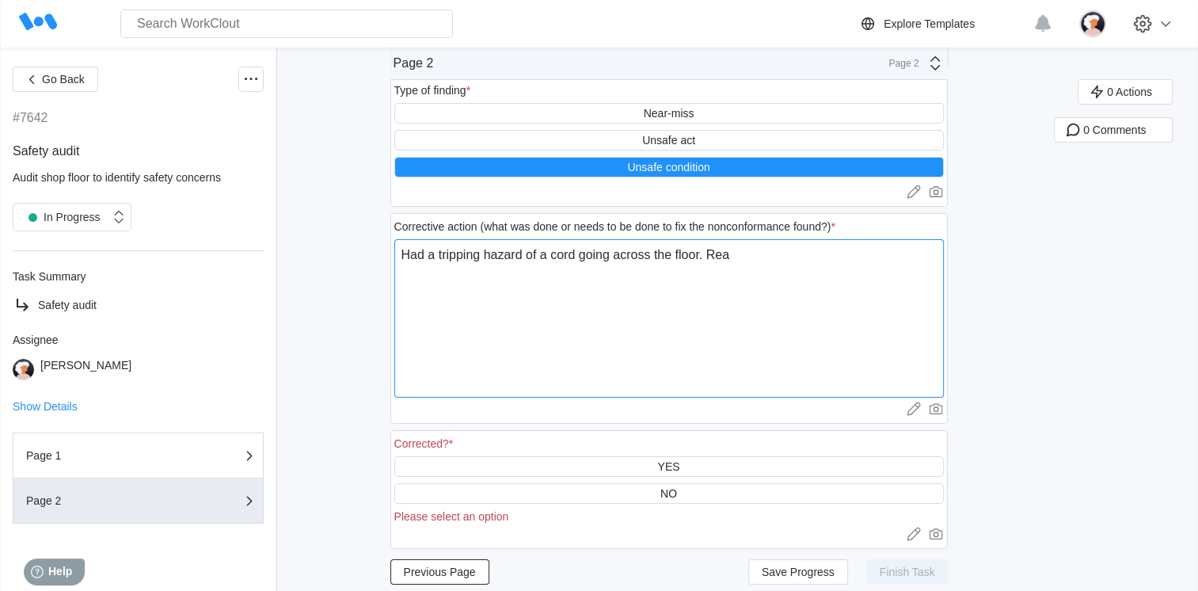
type textarea "Had a tripping hazard of a cord going across the floor. Rear"
type textarea "x"
type textarea "Had a tripping hazard of a cord going across the floor. Rearr"
type textarea "x"
type textarea "Had a tripping hazard of a cord going across the floor. [GEOGRAPHIC_DATA]"
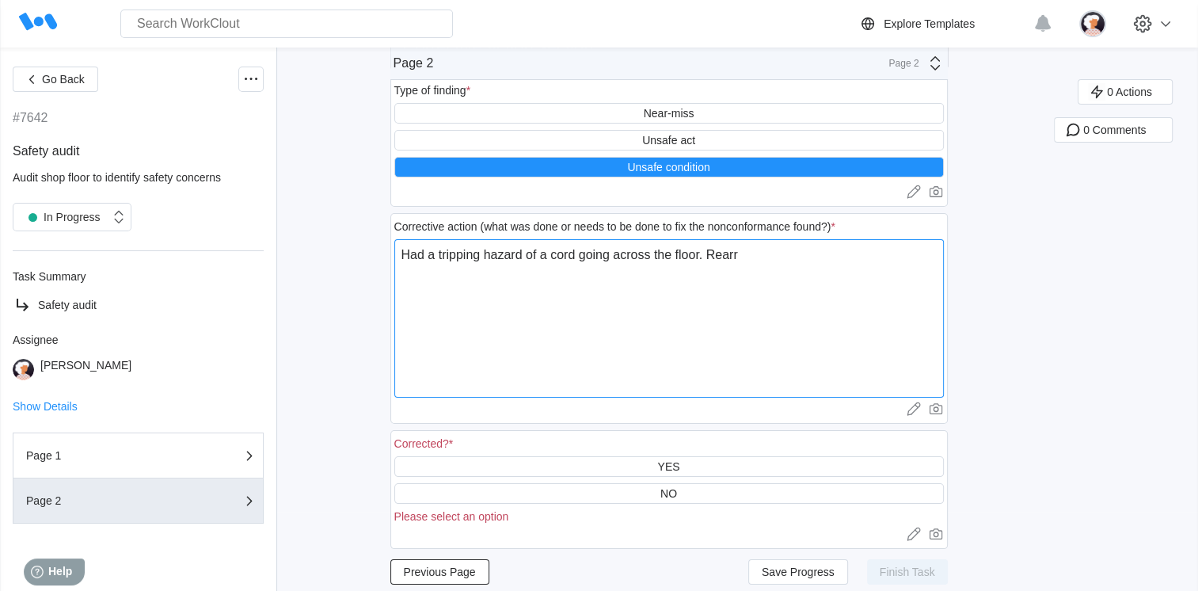
type textarea "x"
type textarea "Had a tripping hazard of a cord going across the floor. [GEOGRAPHIC_DATA]"
type textarea "x"
type textarea "Had a tripping hazard of a cord going across the floor. [GEOGRAPHIC_DATA]"
type textarea "x"
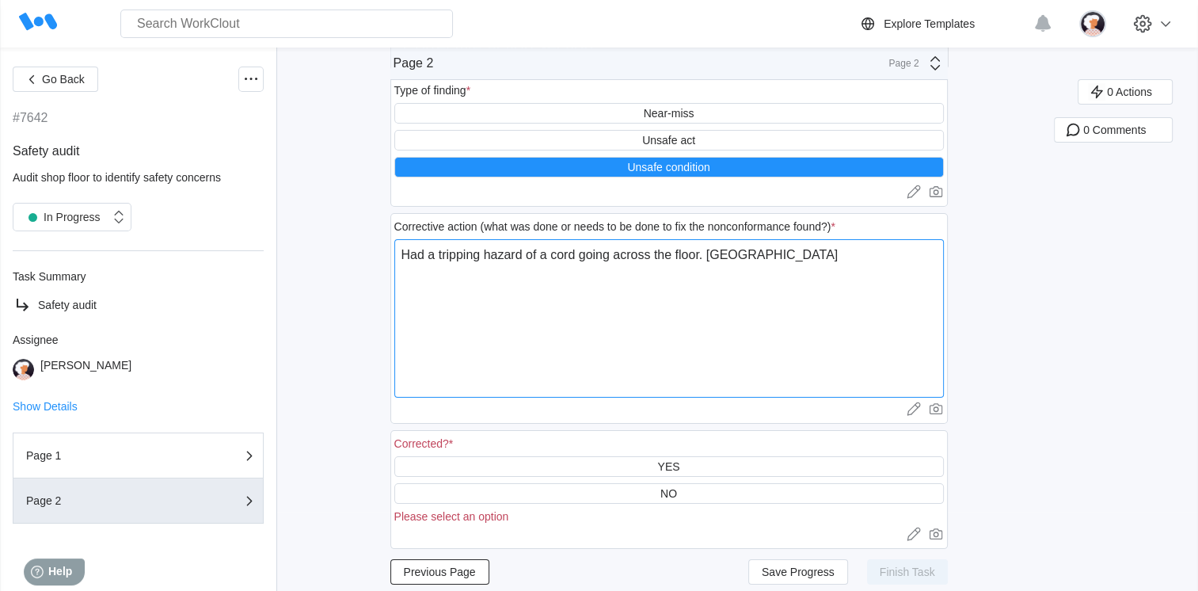
type textarea "Had a tripping hazard of a cord going across the floor. [GEOGRAPHIC_DATA]"
type textarea "x"
type textarea "Had a tripping hazard of a cord going across the floor. [GEOGRAPHIC_DATA]"
type textarea "x"
type textarea "Had a tripping hazard of a cord going across the floor. [GEOGRAPHIC_DATA]"
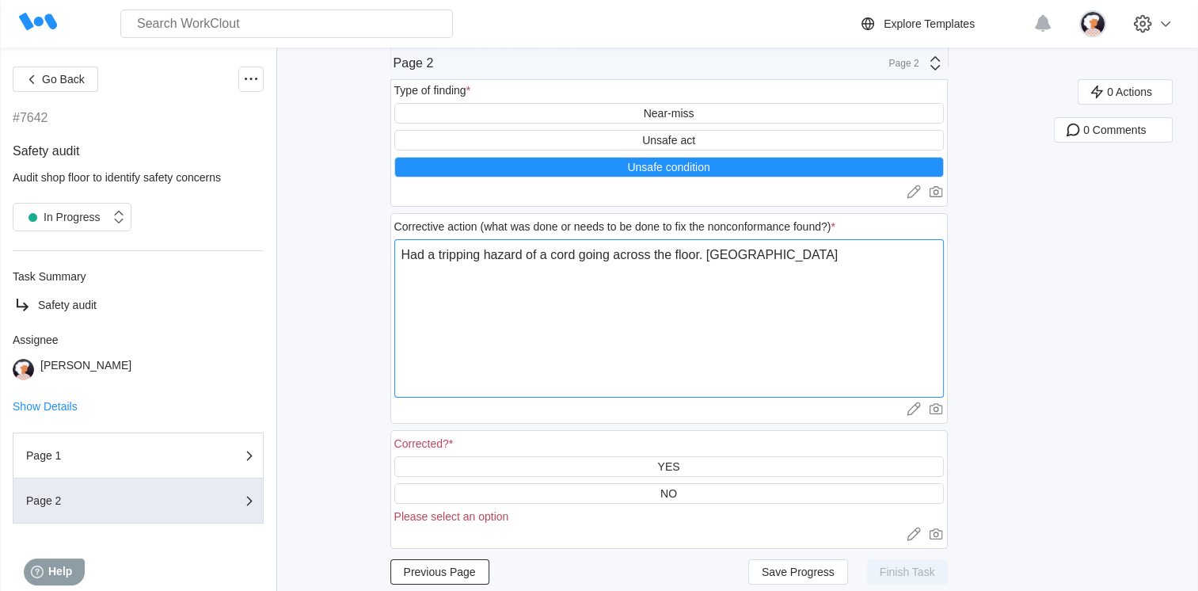
type textarea "x"
type textarea "Had a tripping hazard of a cord going across the floor. Rearranged"
type textarea "x"
type textarea "Had a tripping hazard of a cord going across the floor. Rearranged"
type textarea "x"
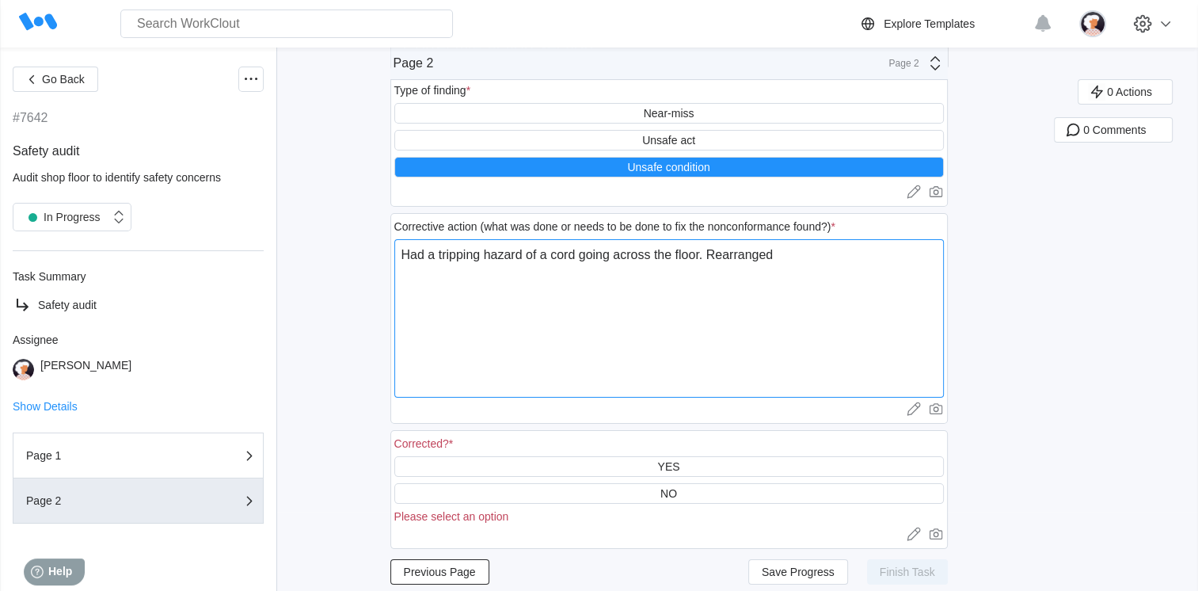
type textarea "Had a tripping hazard of a cord going across the floor. Rearranged s"
type textarea "x"
type textarea "Had a tripping hazard of a cord going across the floor. Rearranged"
type textarea "x"
type textarea "Had a tripping hazard of a cord going across the floor. Rearranged c"
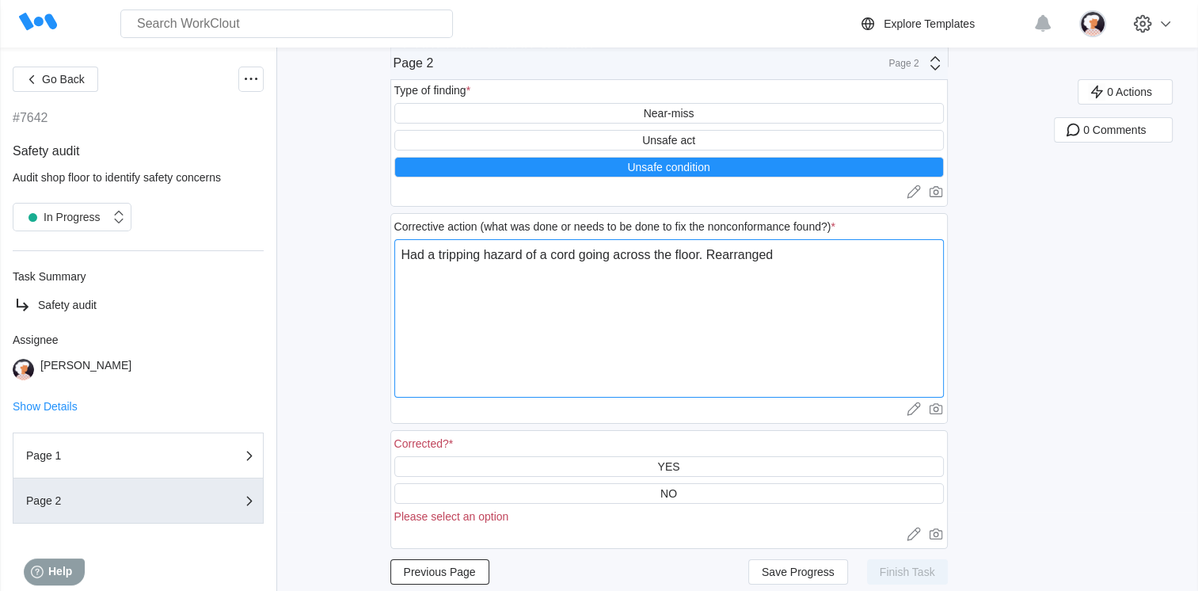
type textarea "x"
type textarea "Had a tripping hazard of a cord going across the floor. Rearranged co"
type textarea "x"
type textarea "Had a tripping hazard of a cord going across the floor. Rearranged cor"
type textarea "x"
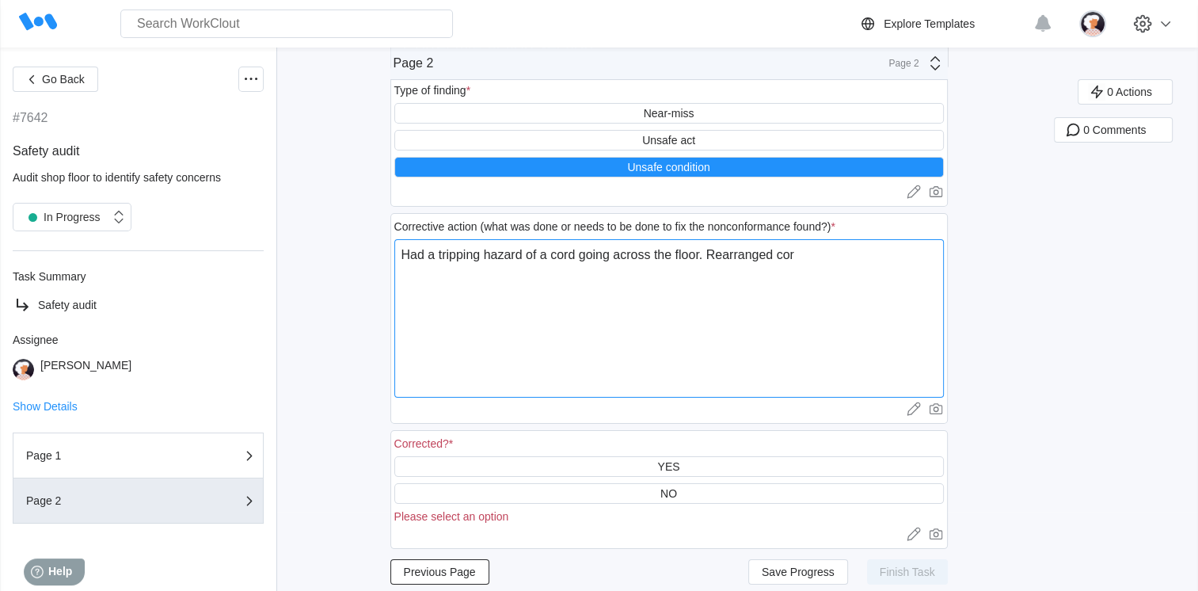
type textarea "Had a tripping hazard of a cord going across the floor. Rearranged cord"
type textarea "x"
type textarea "Had a tripping hazard of a cord going across the floor. Rearranged cord"
type textarea "x"
type textarea "Had a tripping hazard of a cord going across the floor. Rearranged cord s"
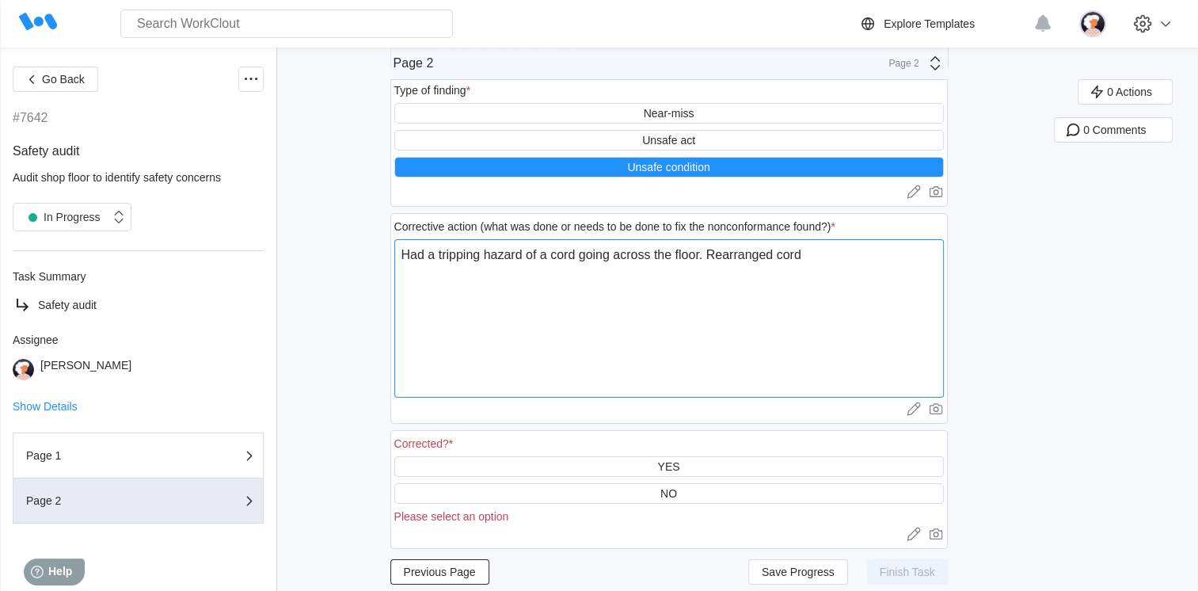
type textarea "x"
type textarea "Had a tripping hazard of a cord going across the floor. Rearranged cord so"
type textarea "x"
type textarea "Had a tripping hazard of a cord going across the floor. Rearranged cord so"
type textarea "x"
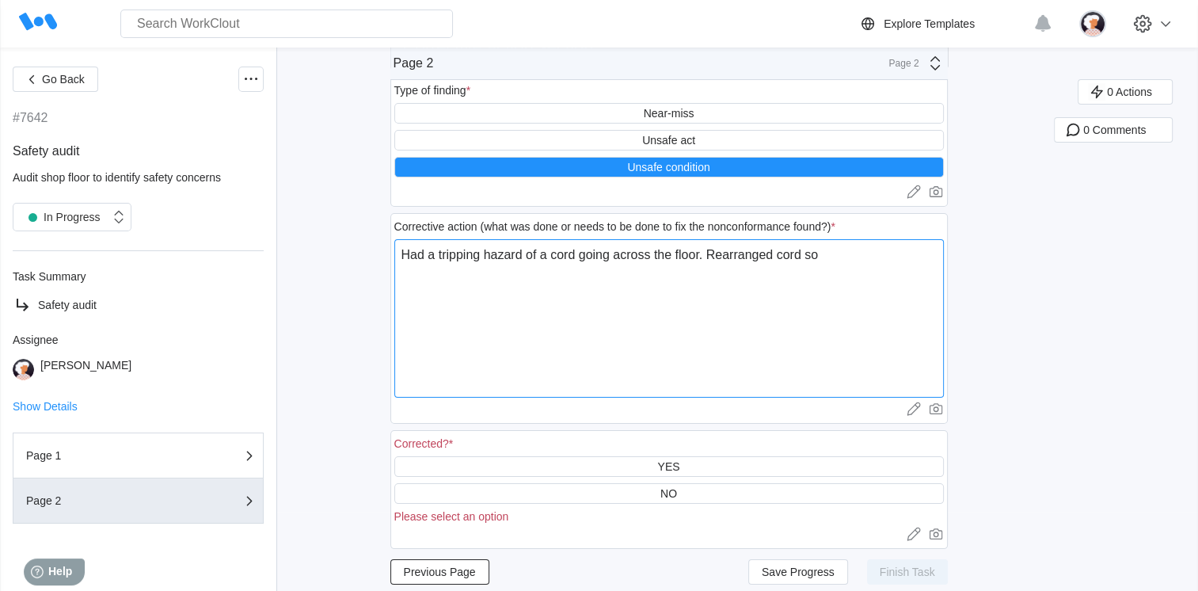
type textarea "Had a tripping hazard of a cord going across the floor. Rearranged cord so i"
type textarea "x"
type textarea "Had a tripping hazard of a cord going across the floor. Rearranged cord so it"
type textarea "x"
type textarea "Had a tripping hazard of a cord going across the floor. Rearranged cord so it"
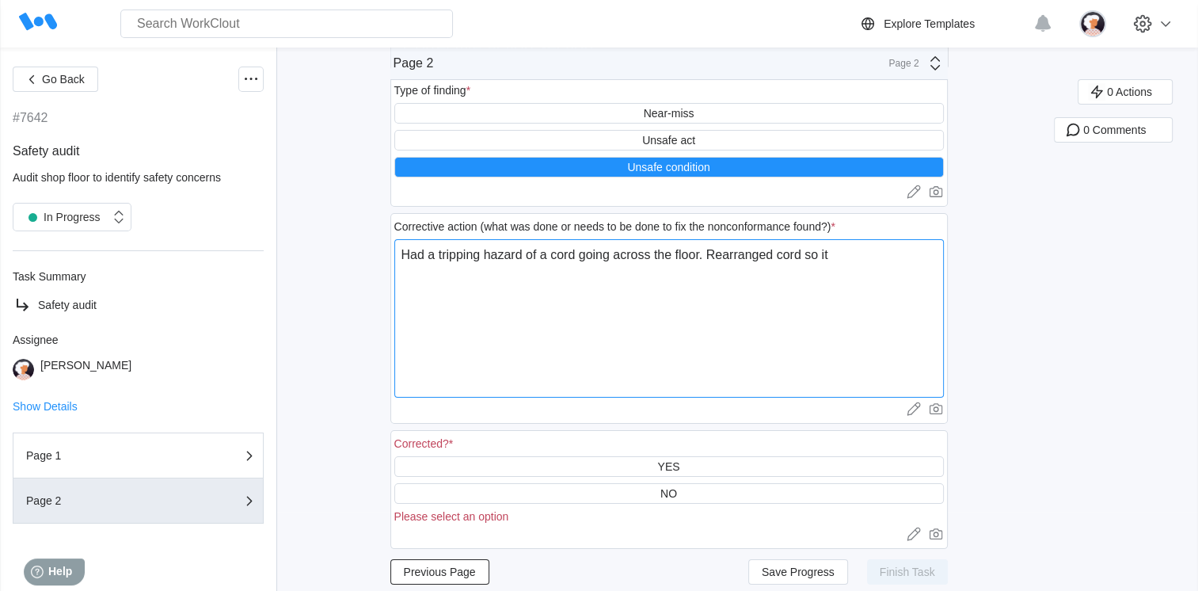
type textarea "x"
type textarea "Had a tripping hazard of a cord going across the floor. Rearranged cord so it i"
type textarea "x"
type textarea "Had a tripping hazard of a cord going across the floor. Rearranged cord so it is"
type textarea "x"
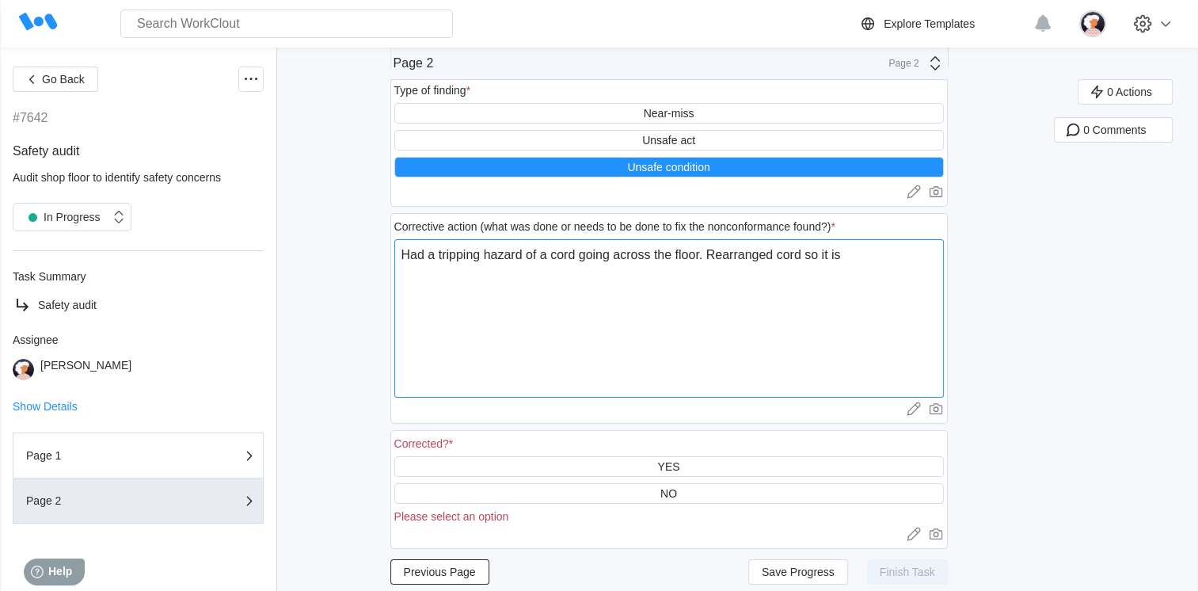
type textarea "Had a tripping hazard of a cord going across the floor. Rearranged cord so it is"
type textarea "x"
type textarea "Had a tripping hazard of a cord going across the floor. Rearranged cord so it i…"
type textarea "x"
type textarea "Had a tripping hazard of a cord going across the floor. Rearranged cord so it i…"
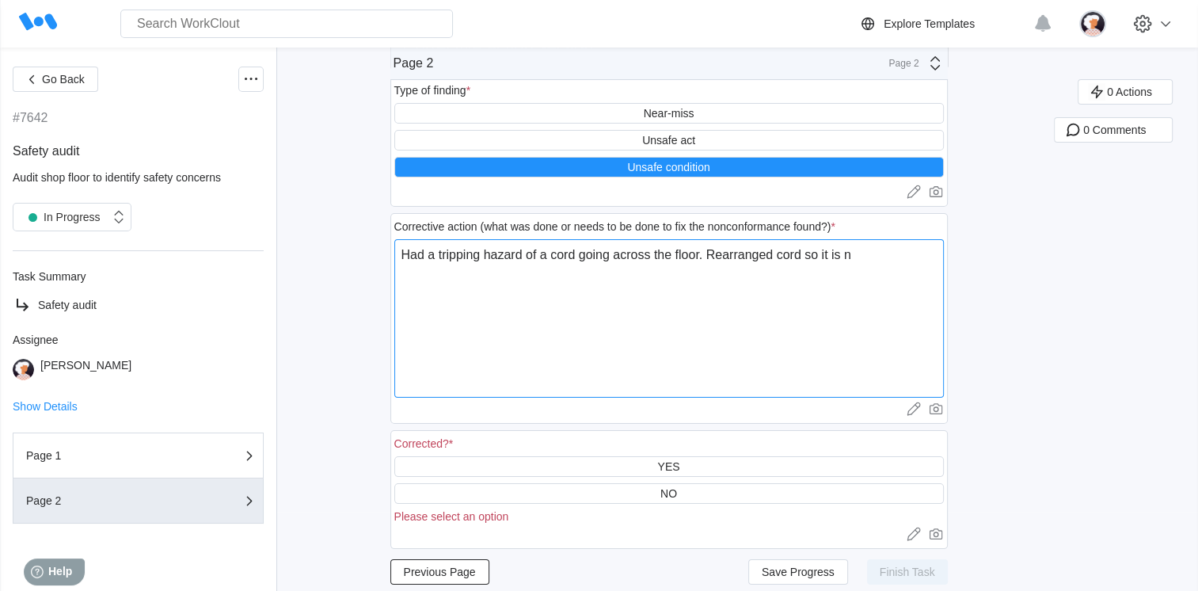
type textarea "x"
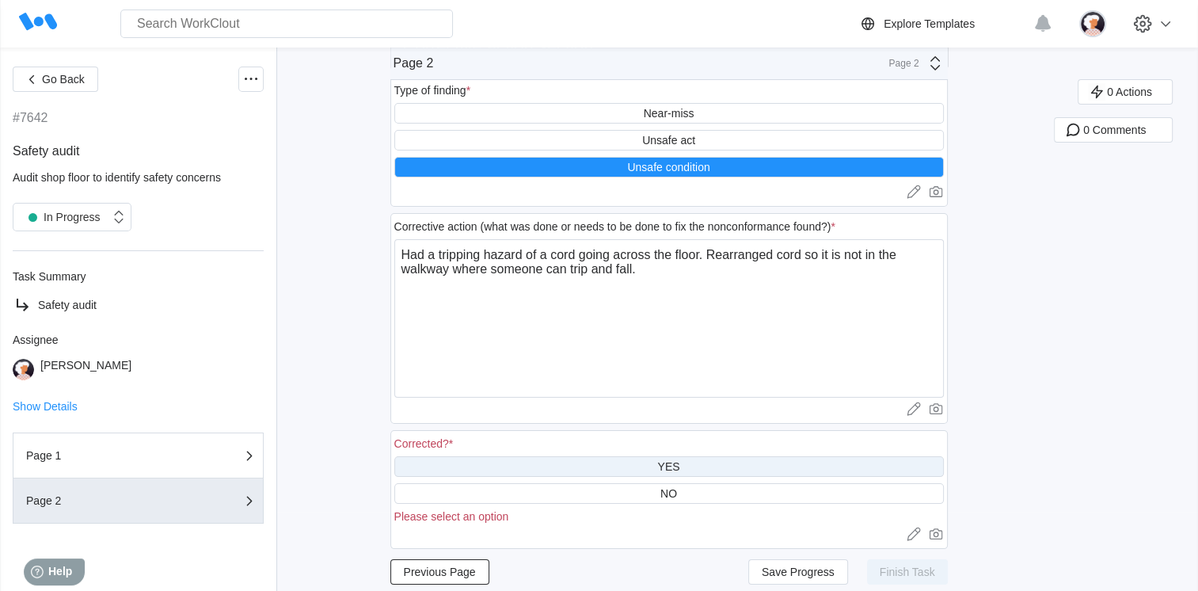
click at [431, 464] on div "YES" at bounding box center [669, 466] width 550 height 21
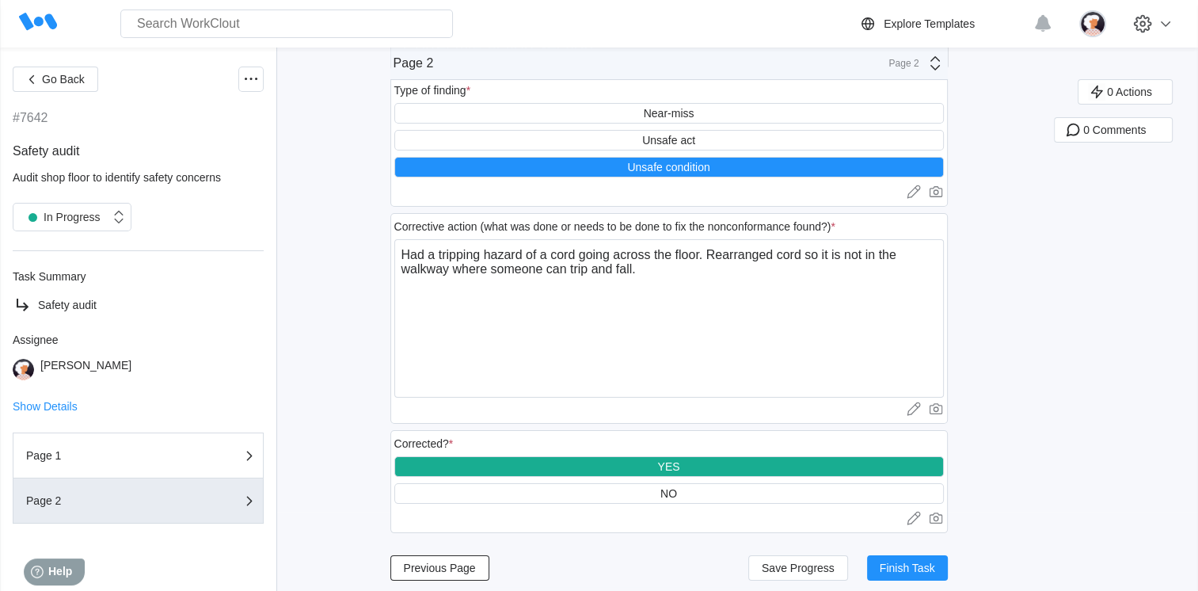
scroll to position [89, 0]
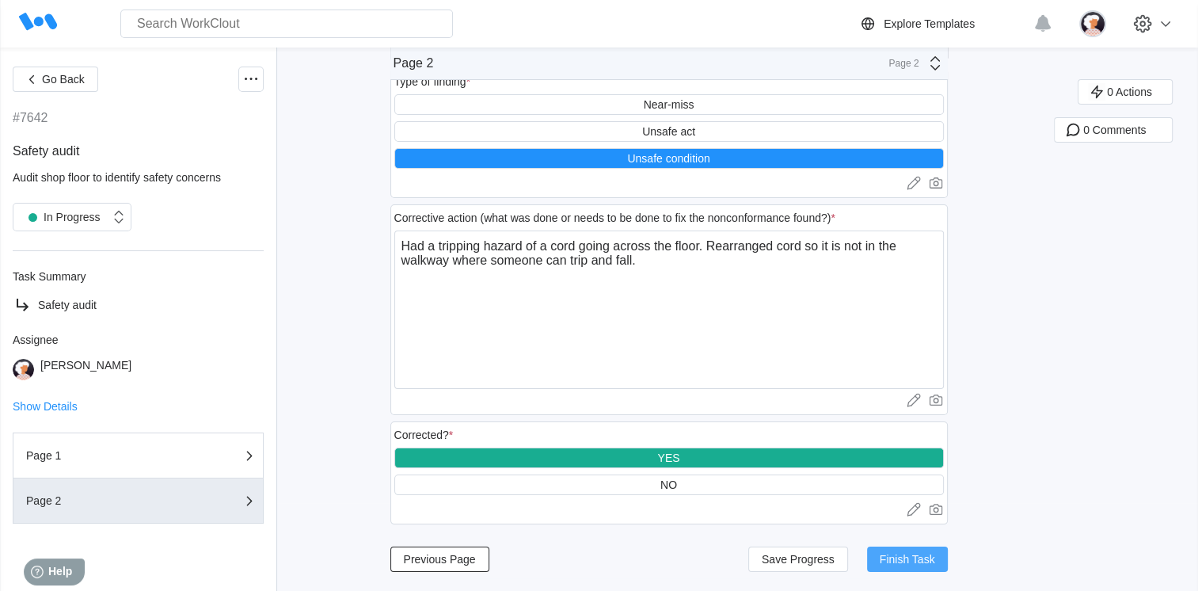
click at [891, 558] on span "Finish Task" at bounding box center [907, 559] width 55 height 11
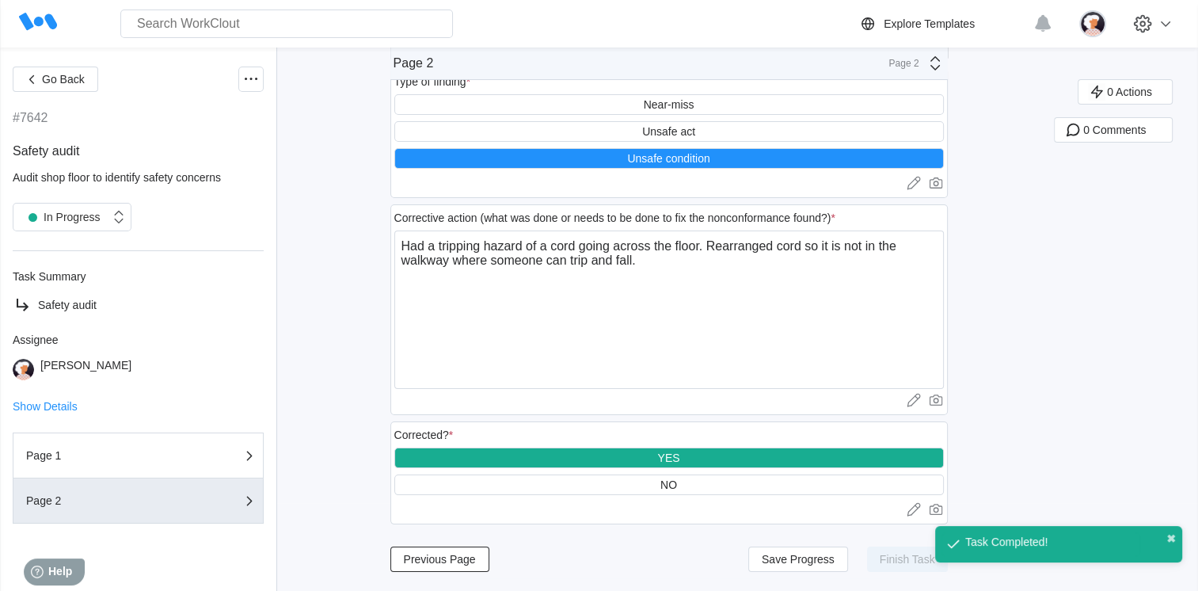
scroll to position [51, 0]
